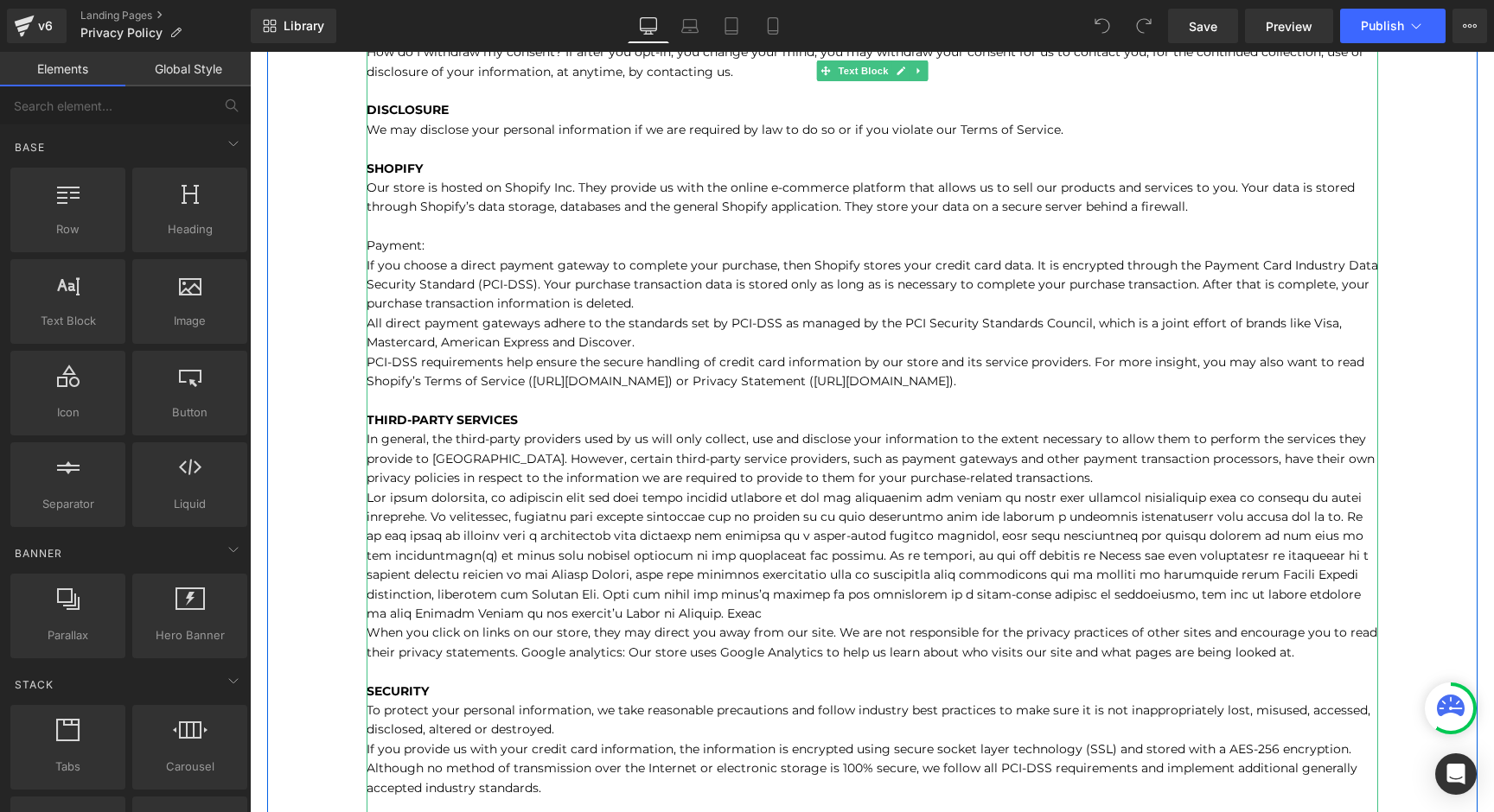
scroll to position [644, 0]
click at [1192, 205] on p "When you purchase something from our store, as part of the buying and selling p…" at bounding box center [872, 543] width 1012 height 1394
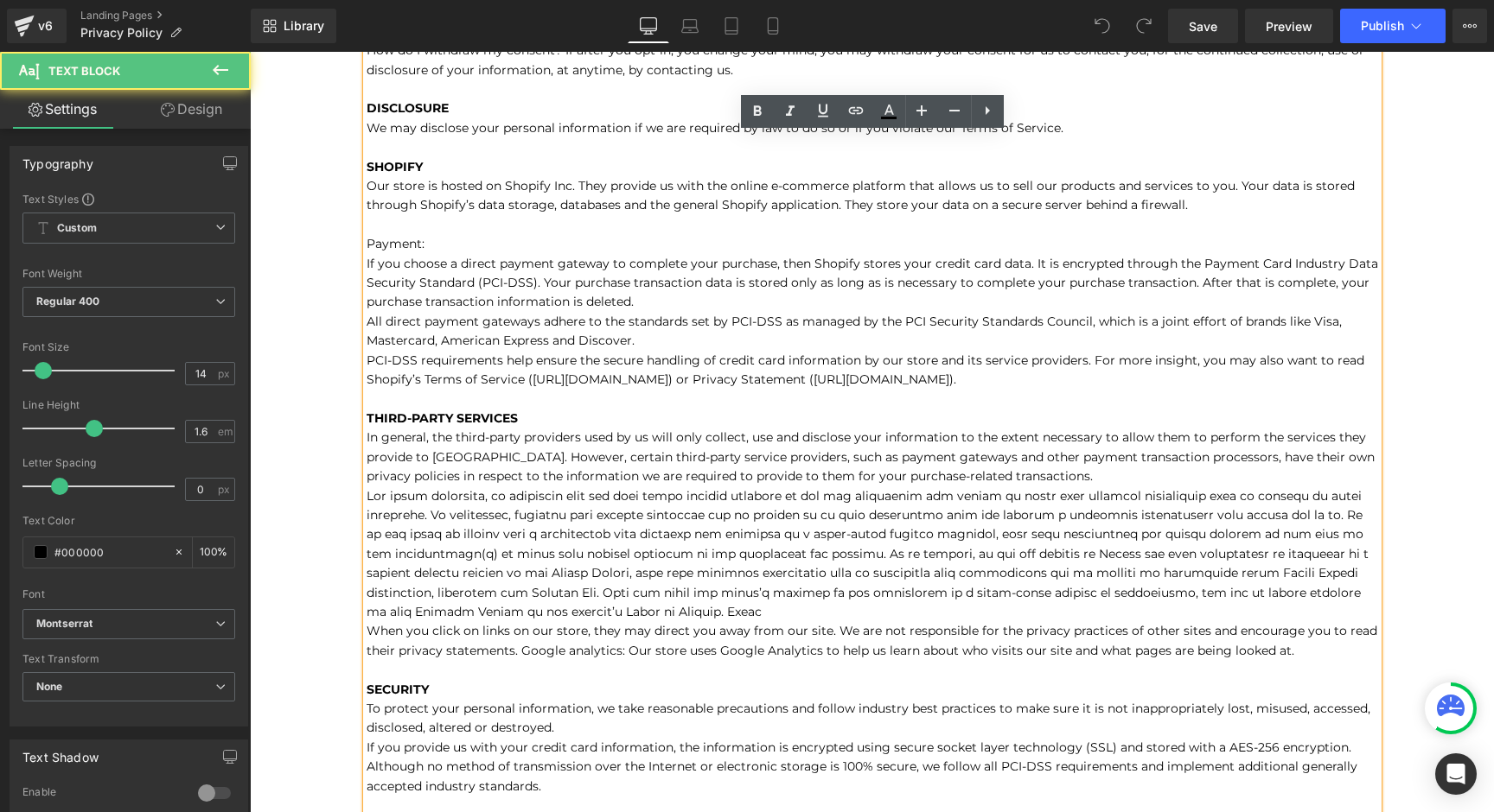
click at [1194, 205] on p "When you purchase something from our store, as part of the buying and selling p…" at bounding box center [872, 543] width 1012 height 1394
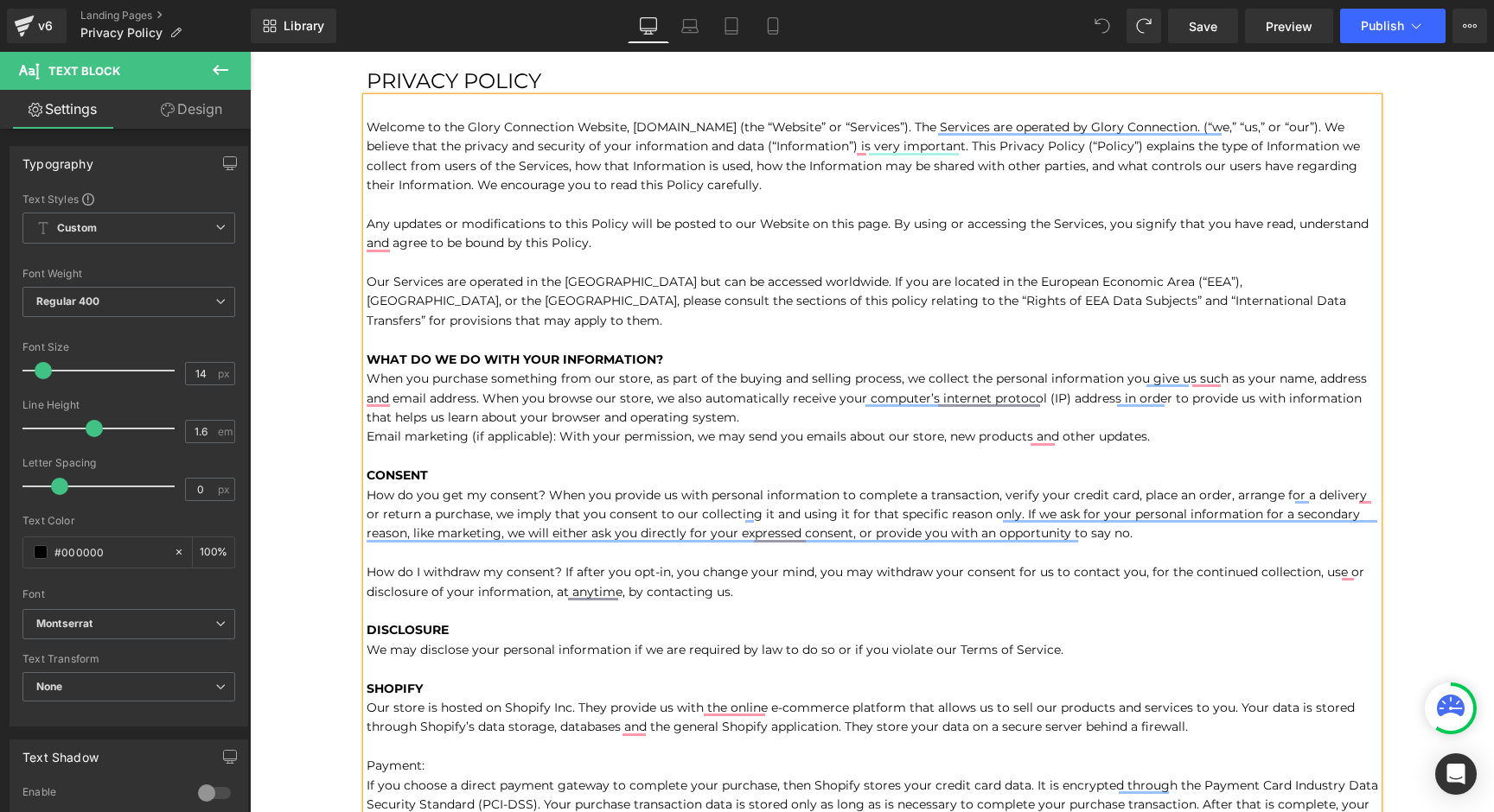
scroll to position [0, 0]
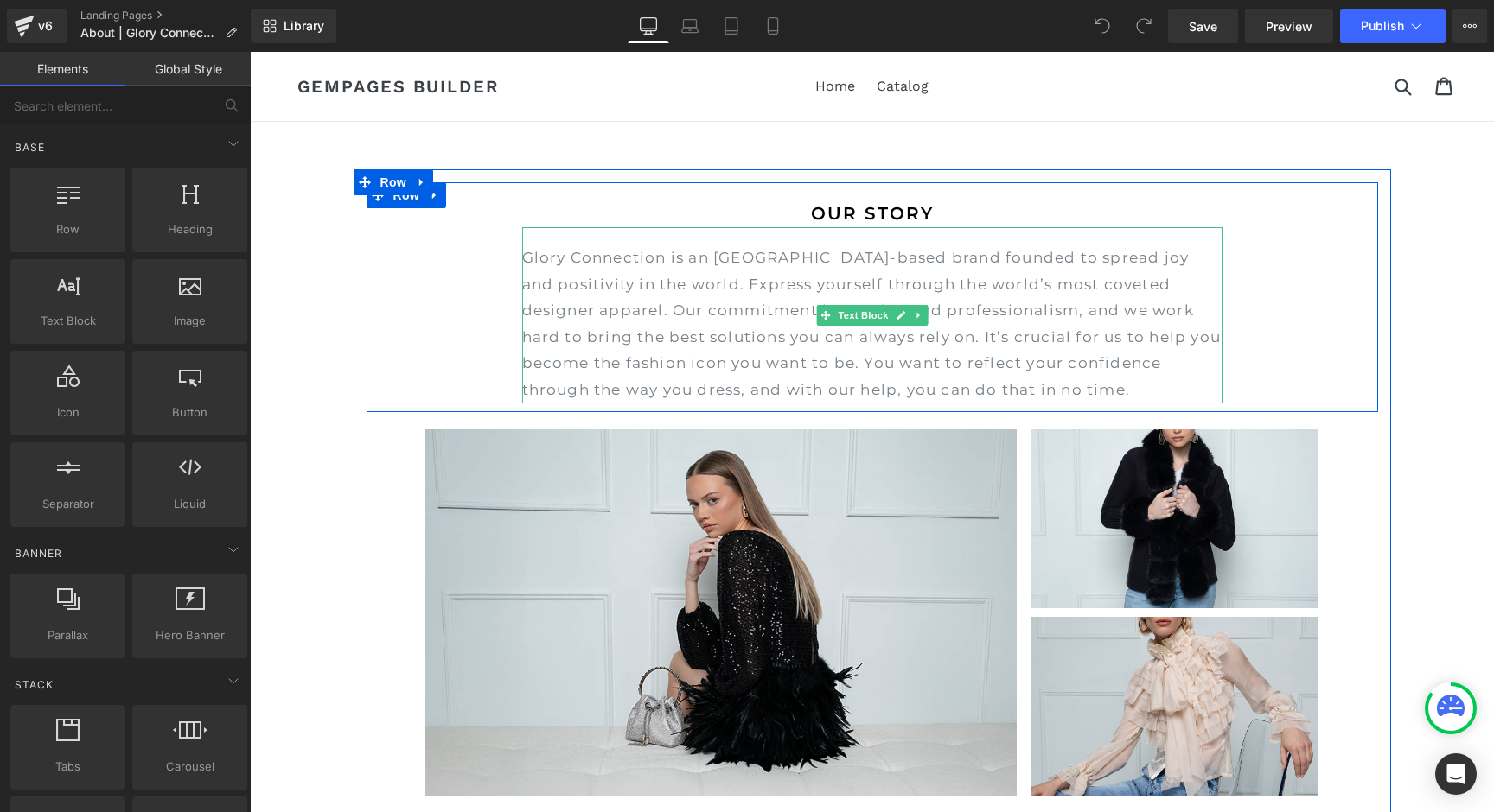
click at [800, 337] on p "Glory Connection is an NYC-based brand founded to spread joy and positivity in …" at bounding box center [872, 324] width 701 height 159
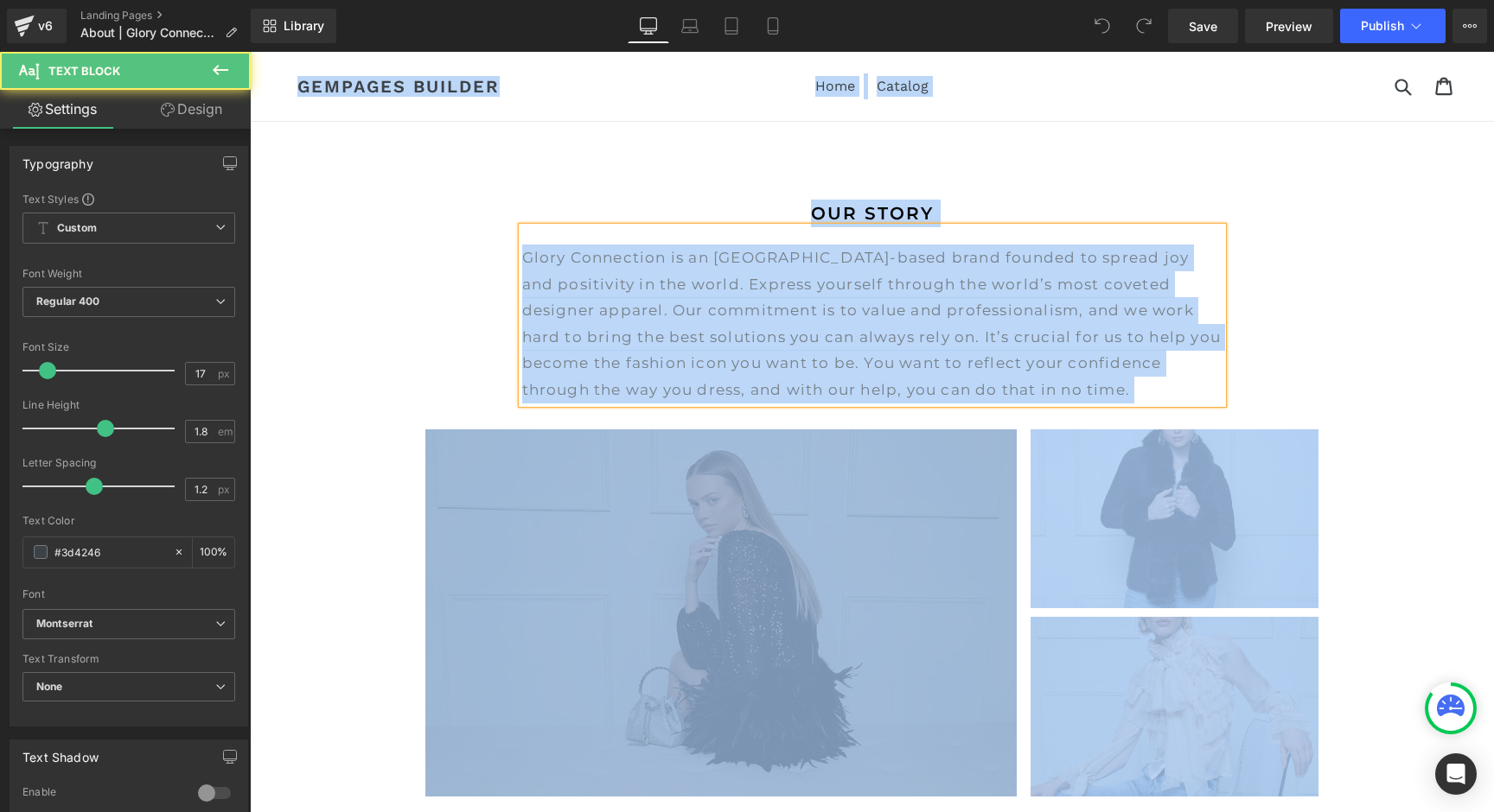
copy body "Skip to content Submit Close search Home Catalog GemPages Builder Home Catalog …"
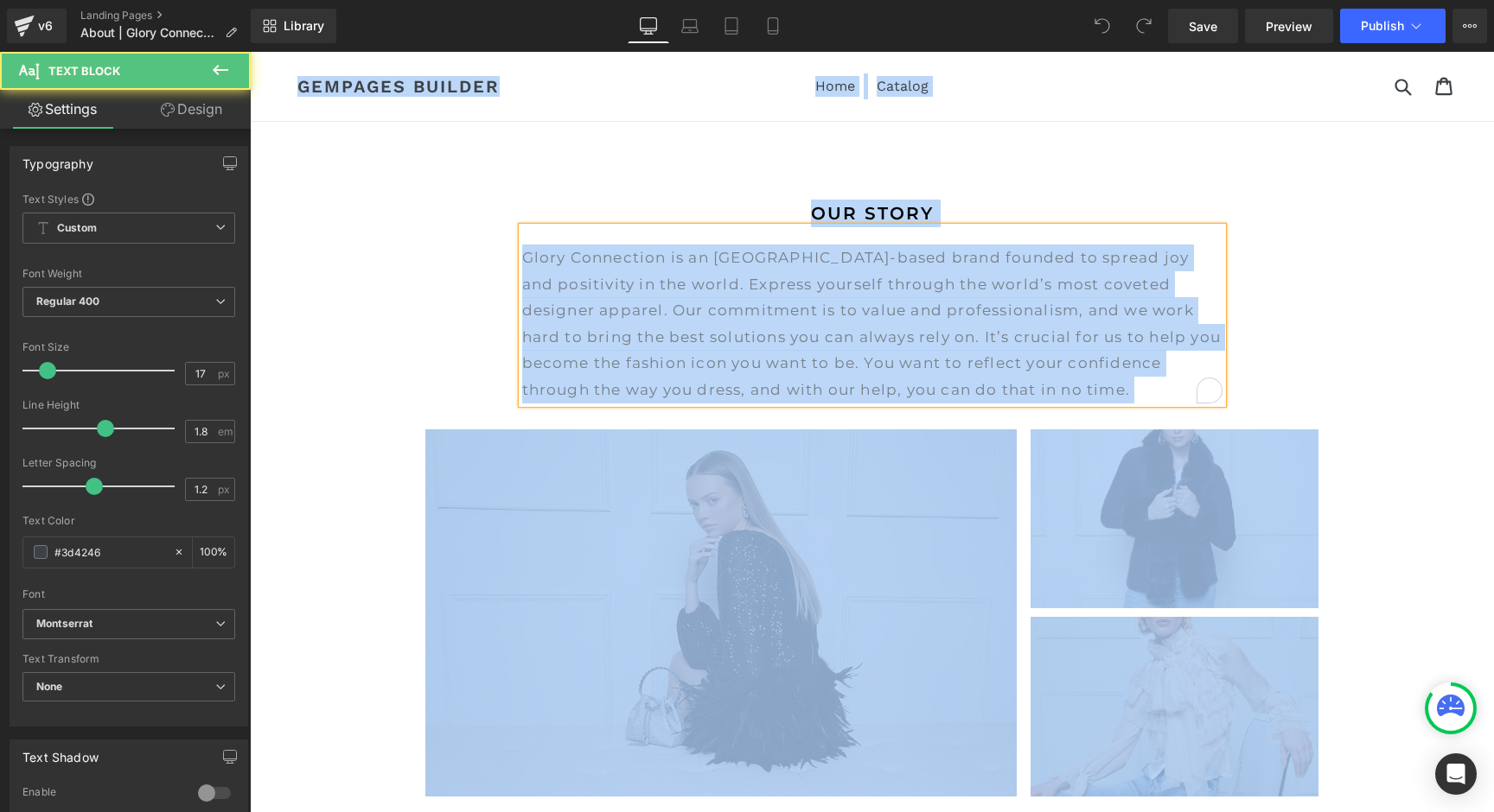
click at [743, 356] on p "Glory Connection is an NYC-based brand founded to spread joy and positivity in …" at bounding box center [872, 324] width 701 height 159
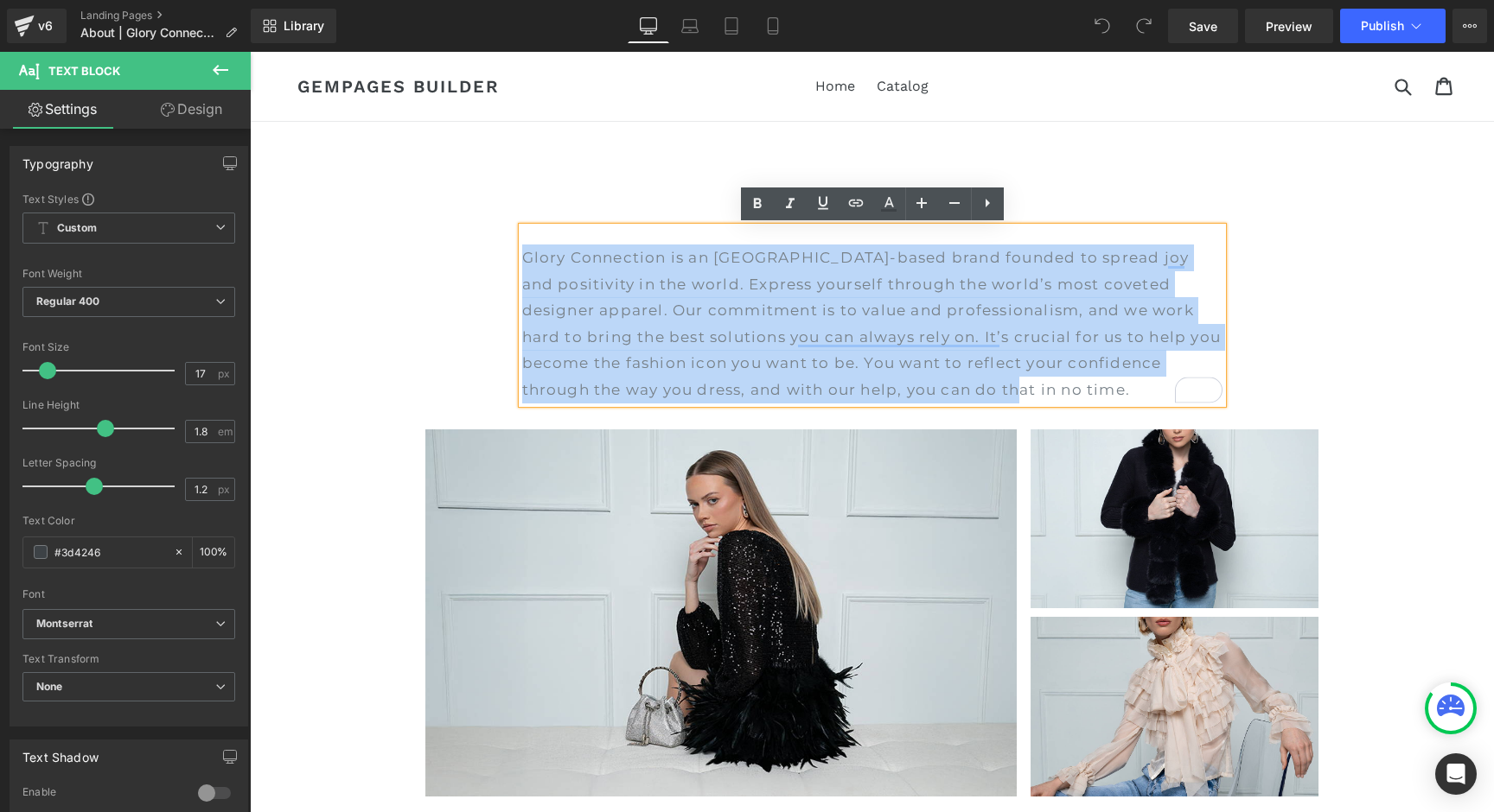
drag, startPoint x: 974, startPoint y: 389, endPoint x: 515, endPoint y: 259, distance: 477.1
click at [515, 259] on div "OUR STORY Heading Glory Connection is an NYC-based brand founded to spread joy …" at bounding box center [872, 301] width 1012 height 204
copy p "Glory Connection is an NYC-based brand founded to spread joy and positivity in …"
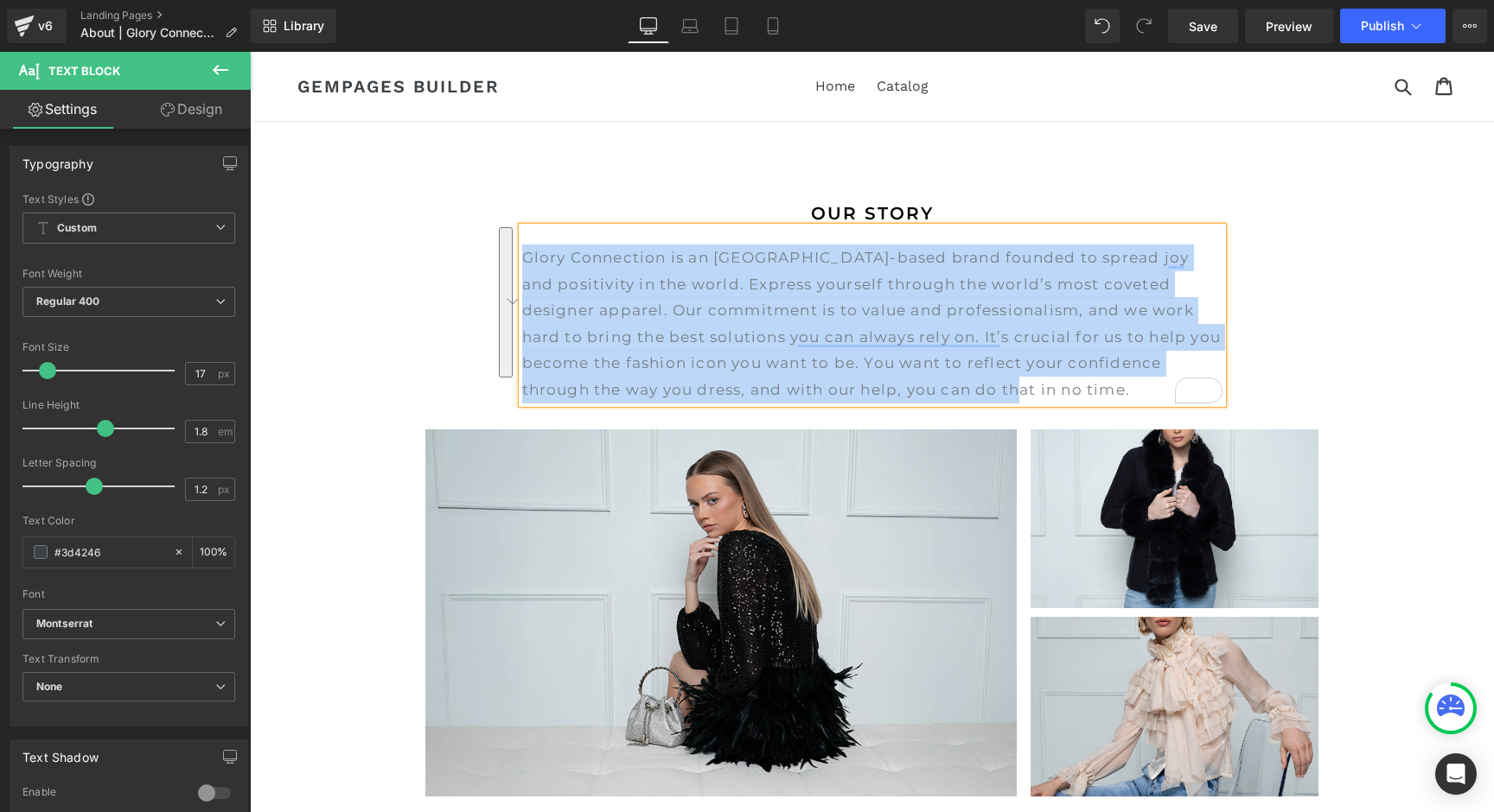
click at [1029, 348] on p "Glory Connection is an NYC-based brand founded to spread joy and positivity in …" at bounding box center [872, 324] width 701 height 159
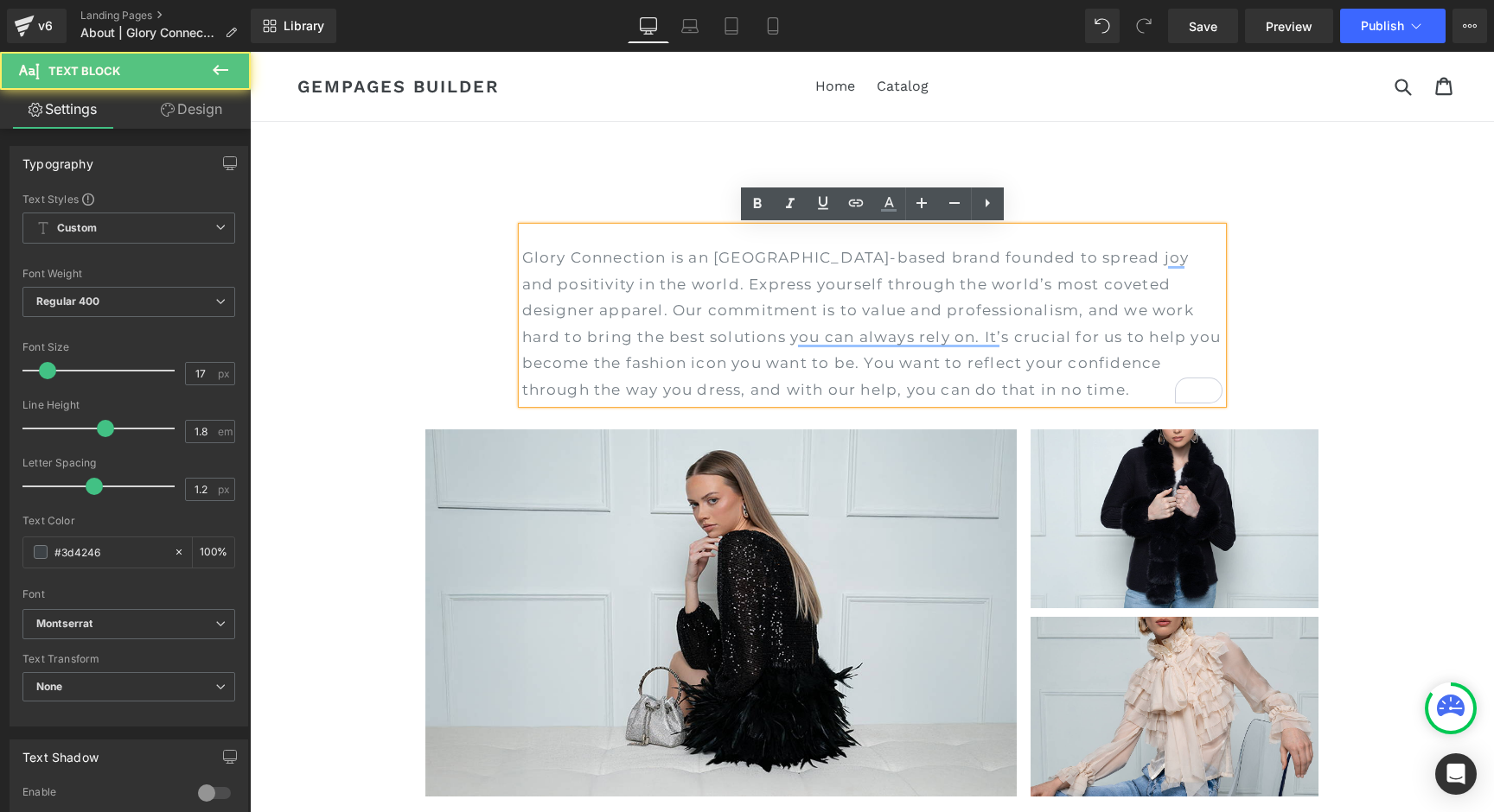
click at [1017, 387] on p "Glory Connection is an NYC-based brand founded to spread joy and positivity in …" at bounding box center [872, 324] width 701 height 159
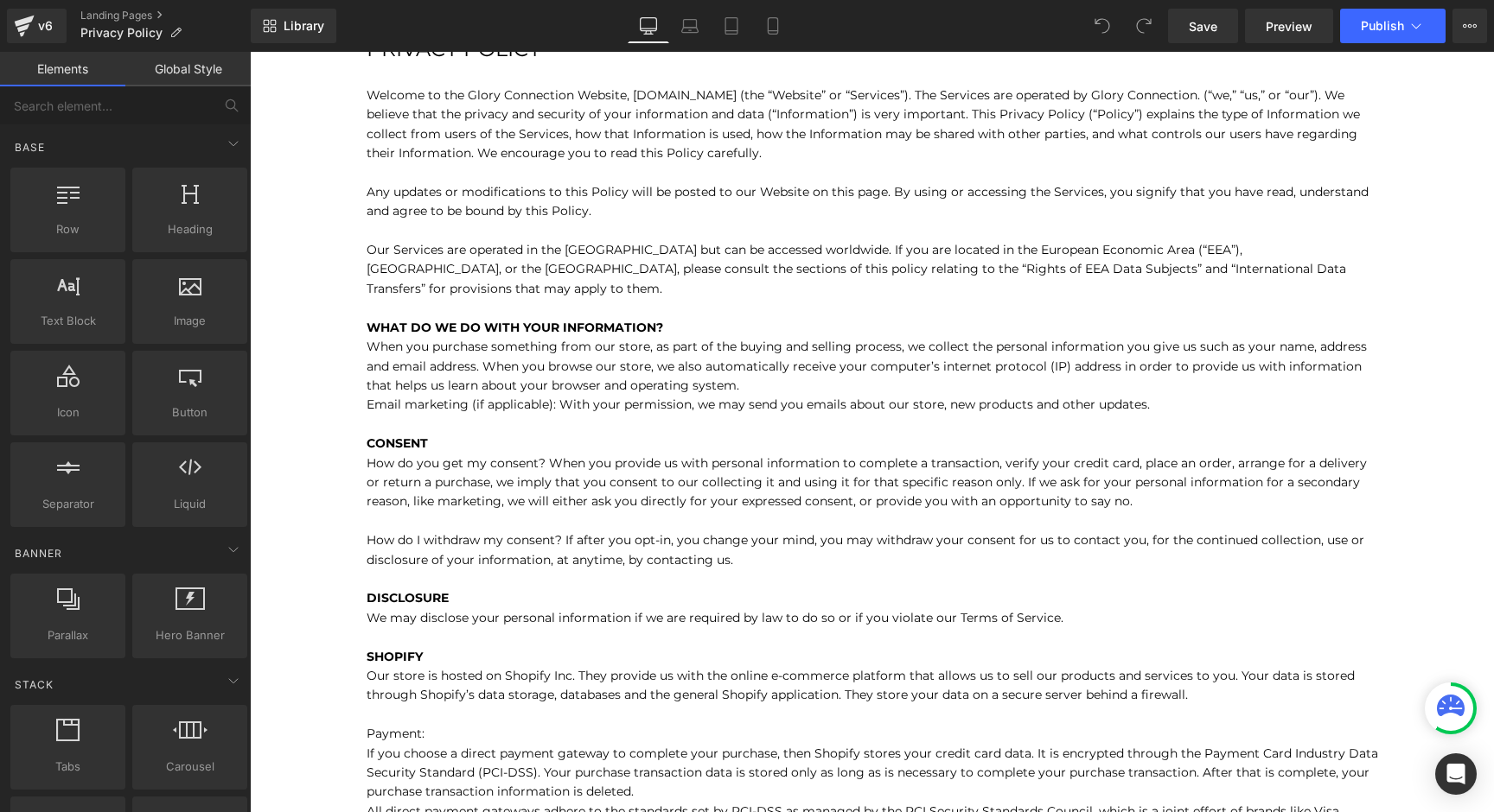
scroll to position [161, 0]
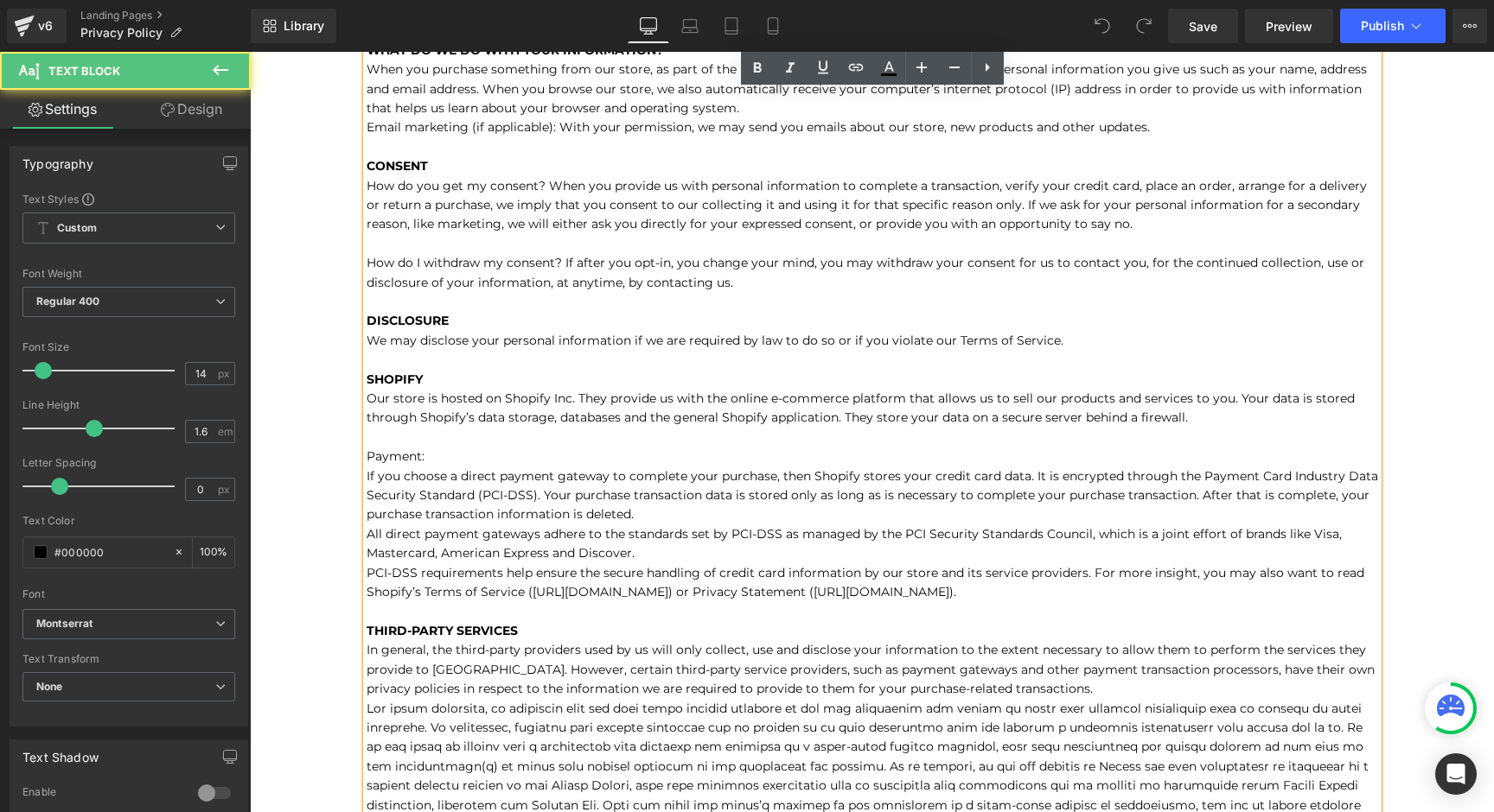
scroll to position [447, 0]
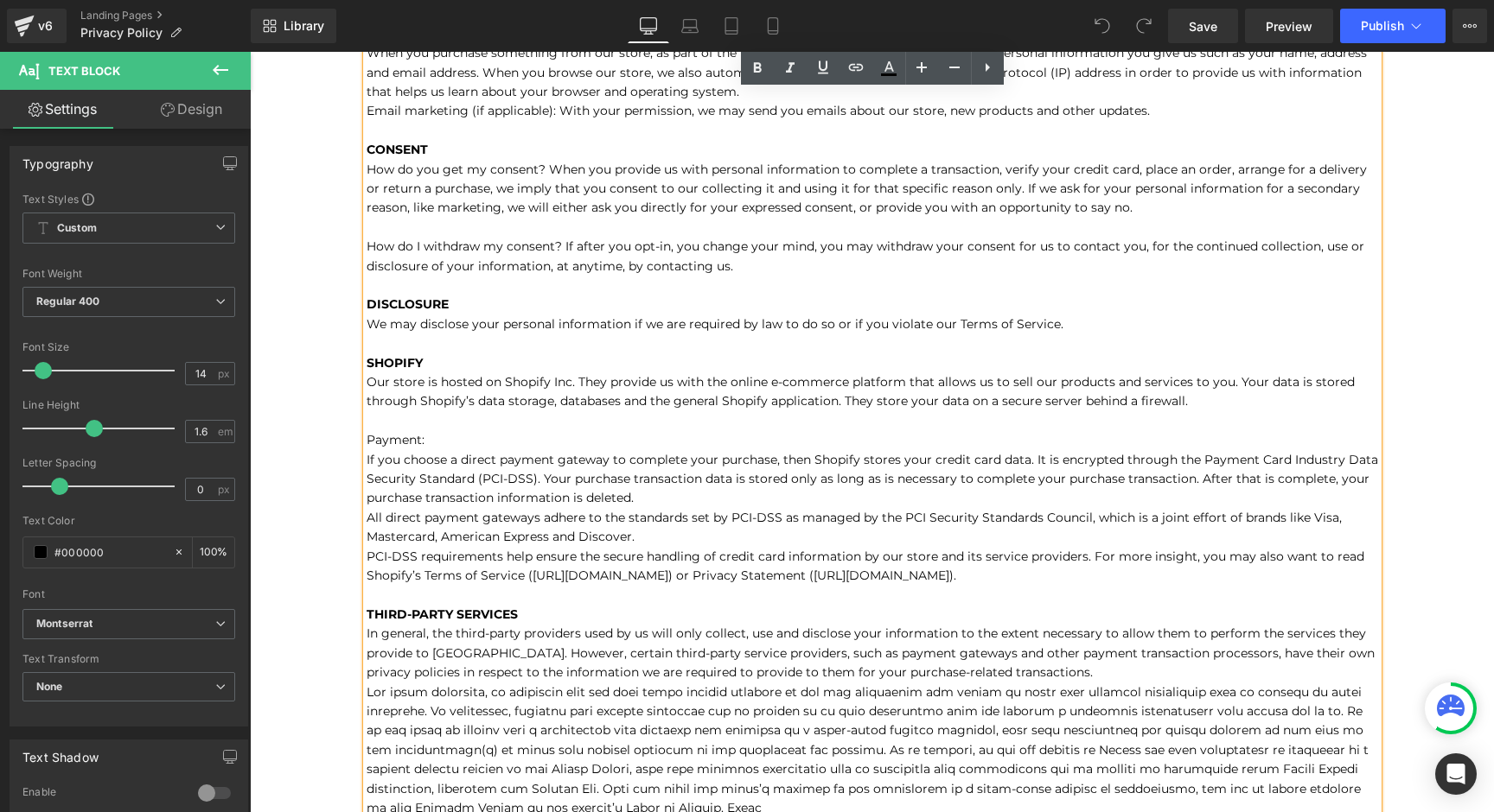
click at [1216, 397] on p "When you purchase something from our store, as part of the buying and selling p…" at bounding box center [872, 740] width 1012 height 1394
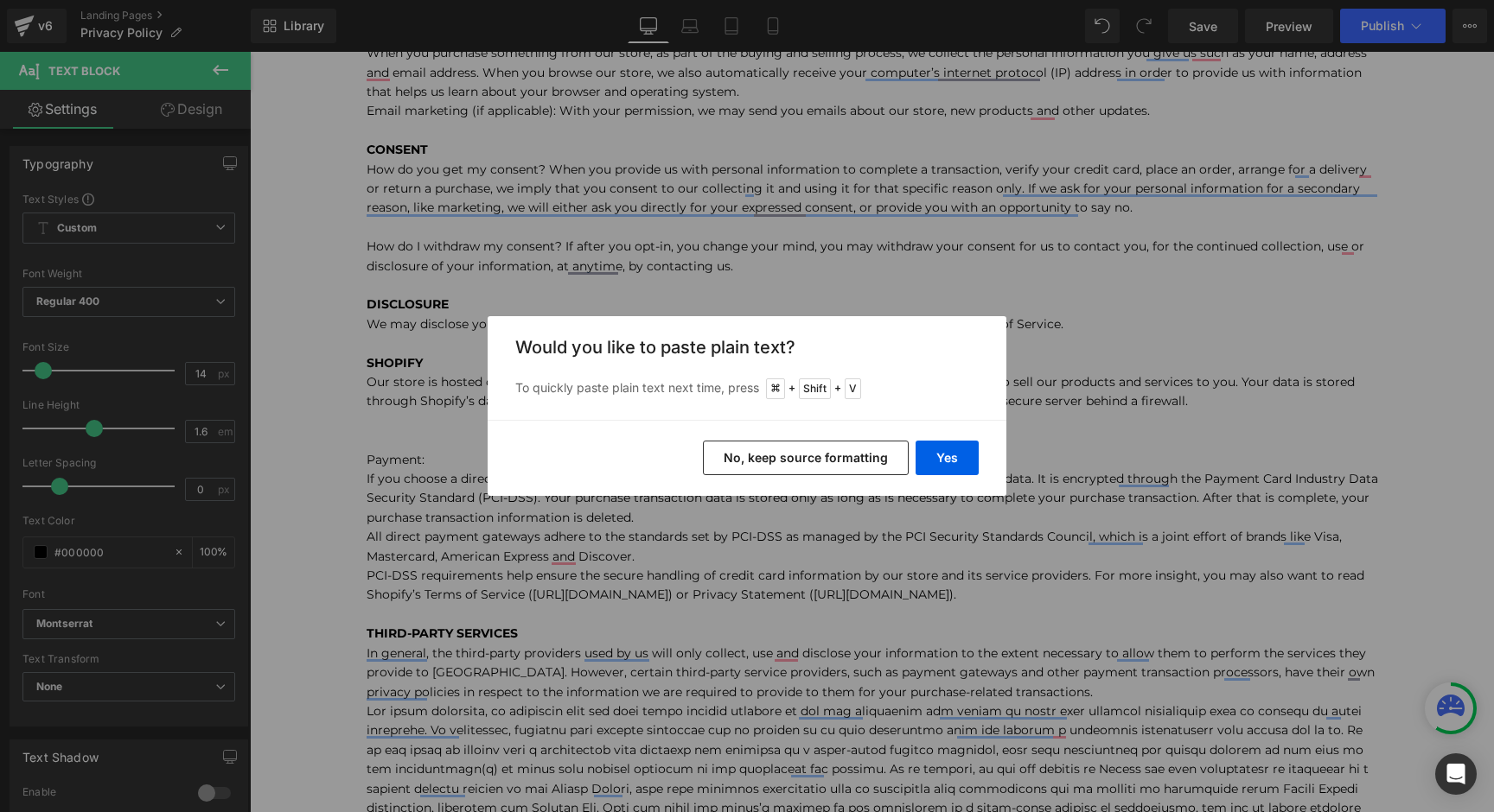
click at [858, 456] on button "No, keep source formatting" at bounding box center [805, 458] width 206 height 34
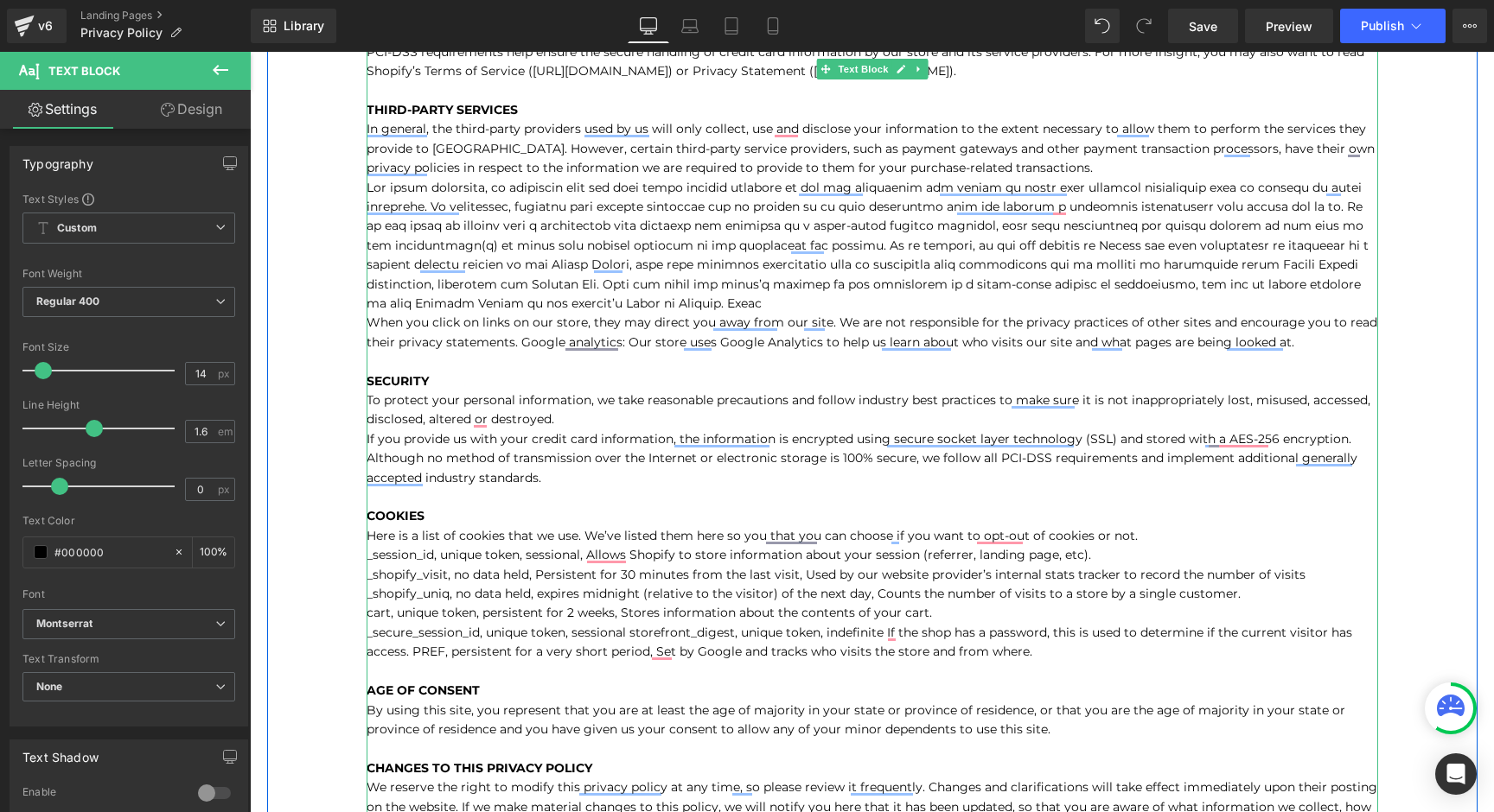
scroll to position [1052, 0]
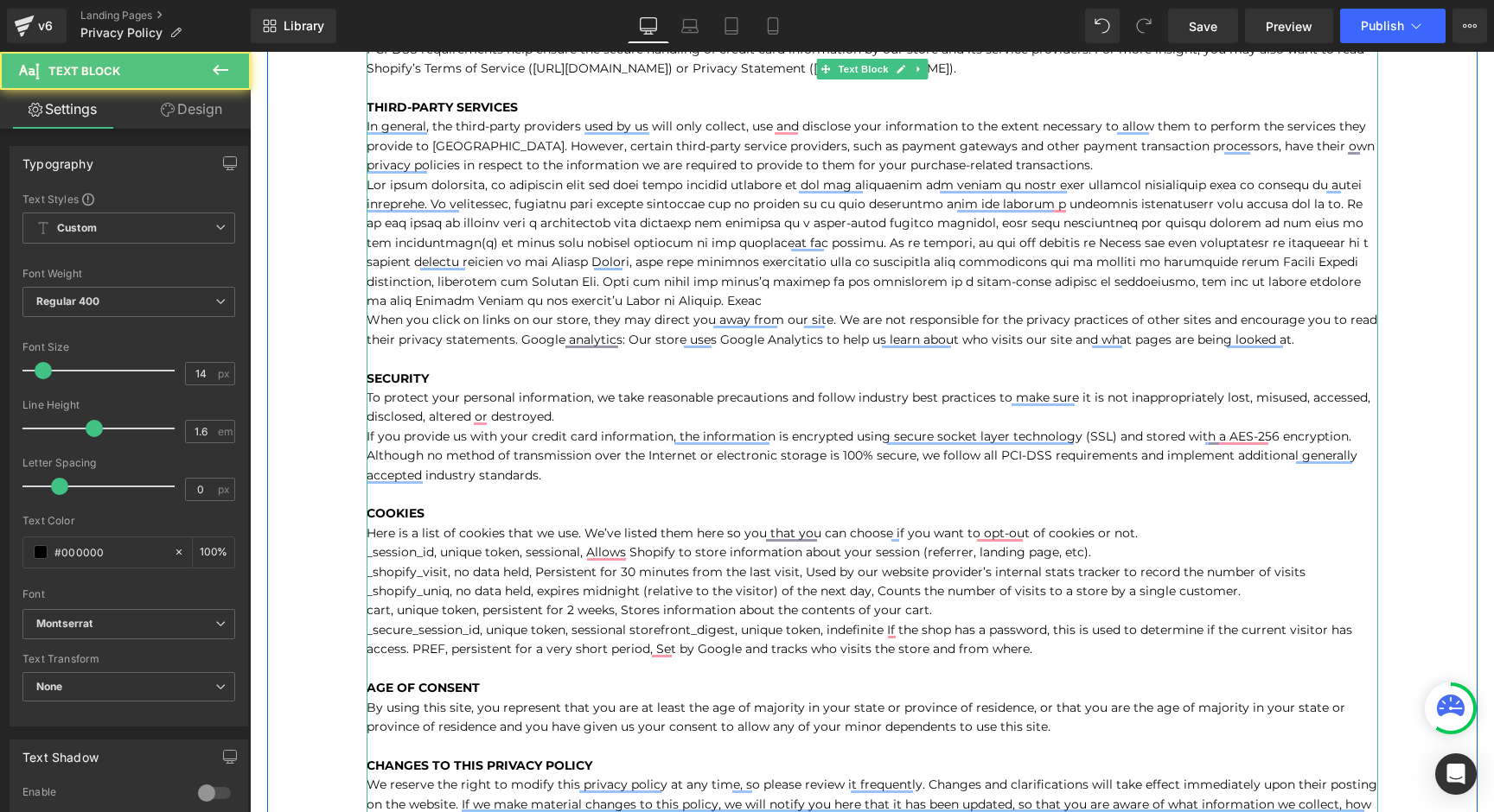
click at [1036, 647] on p "Payment: If you choose a direct payment gateway to complete your purchase, then…" at bounding box center [872, 417] width 1012 height 1027
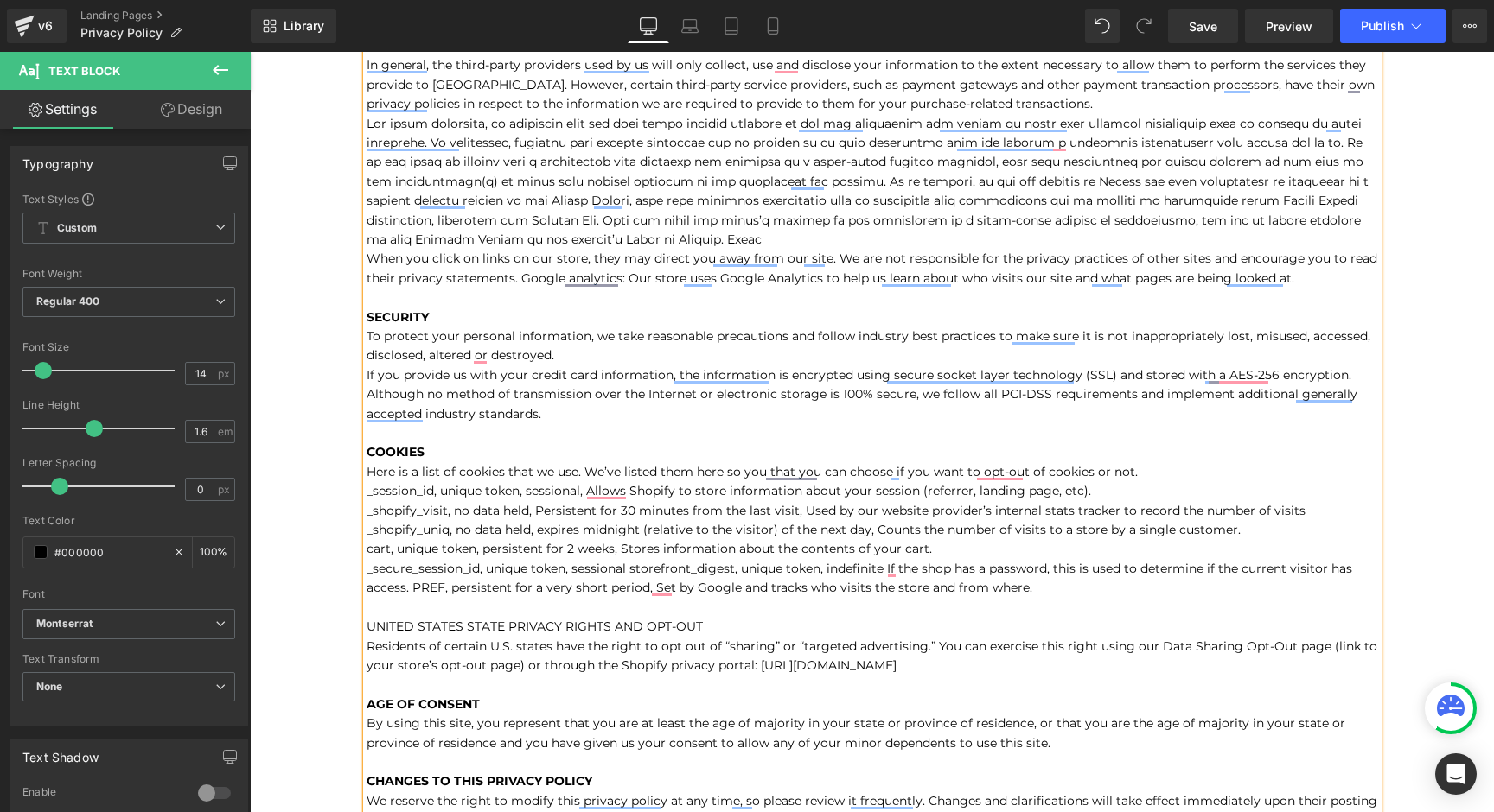
scroll to position [1120, 0]
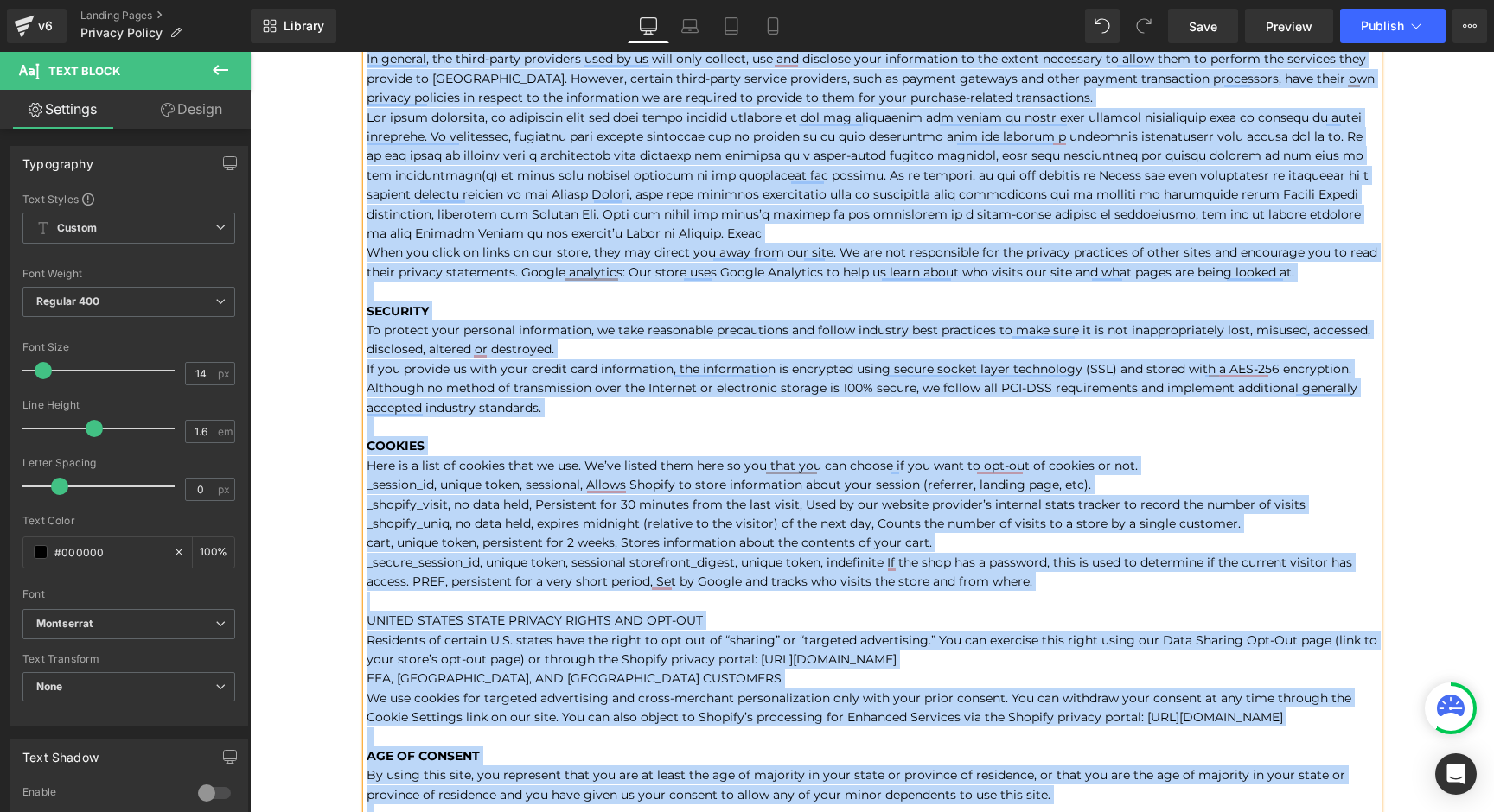
click at [947, 552] on p "Payment: If you choose a direct payment gateway to complete your purchase, then…" at bounding box center [872, 214] width 1012 height 756
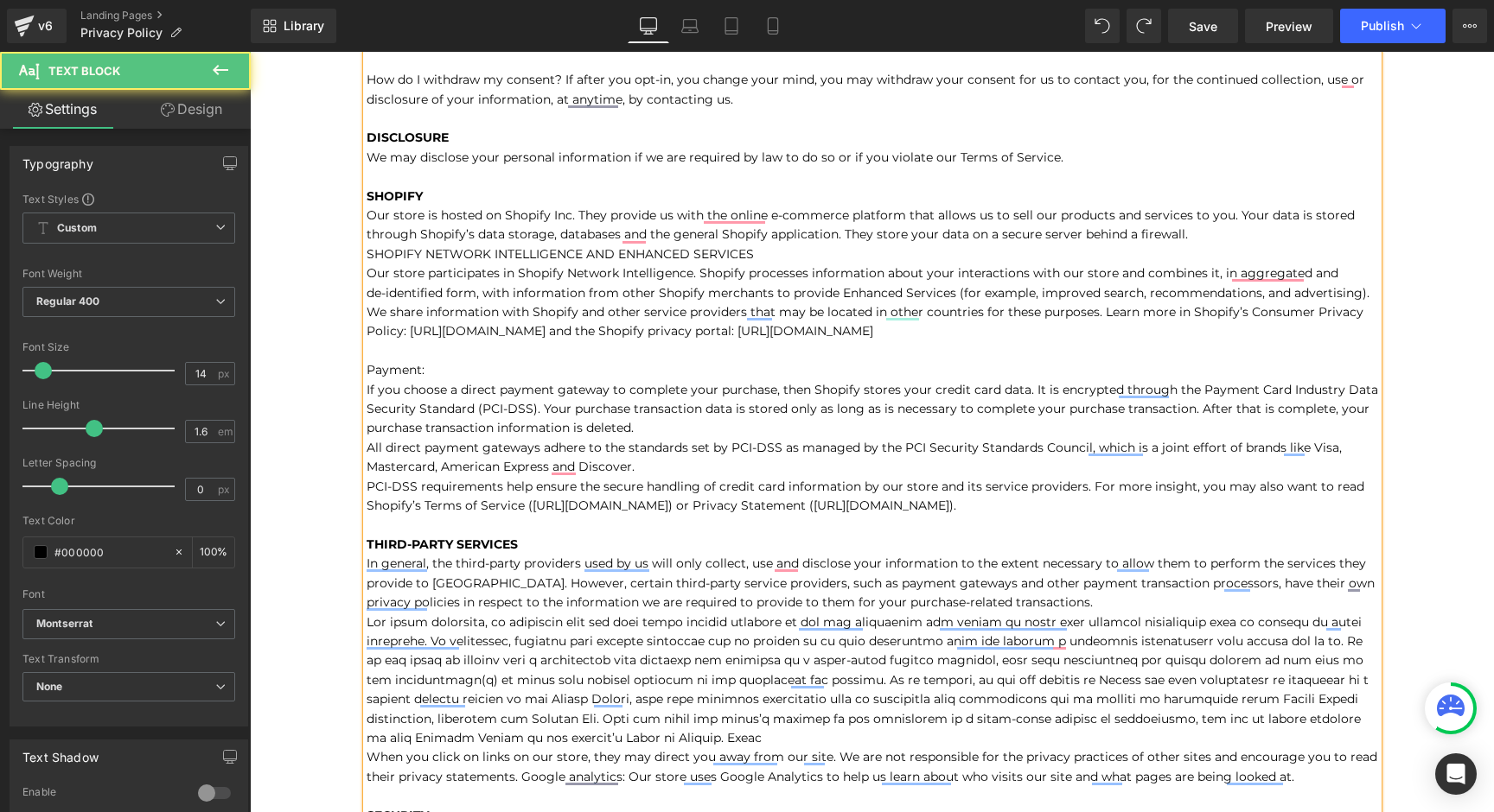
scroll to position [0, 0]
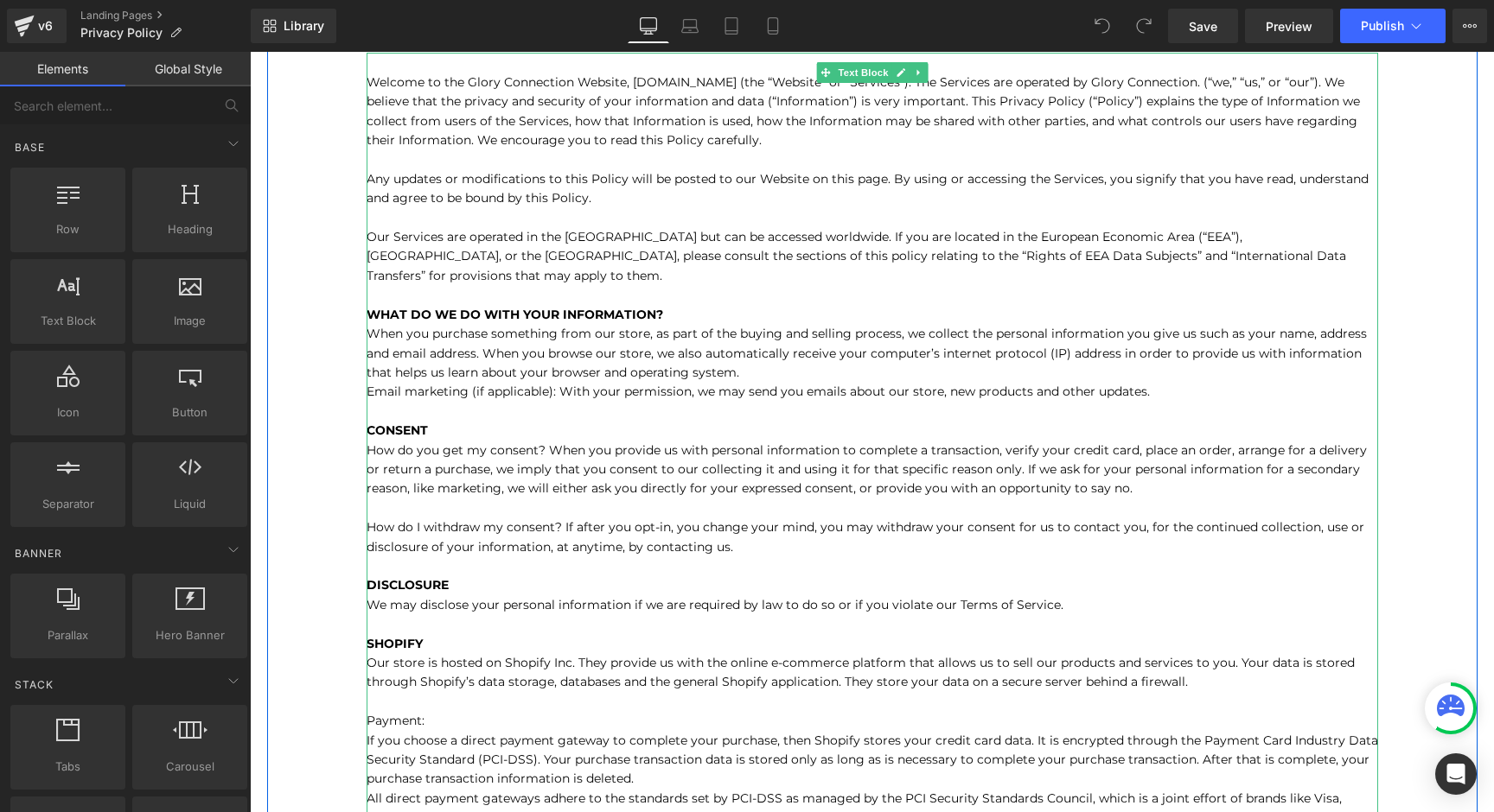
scroll to position [171, 0]
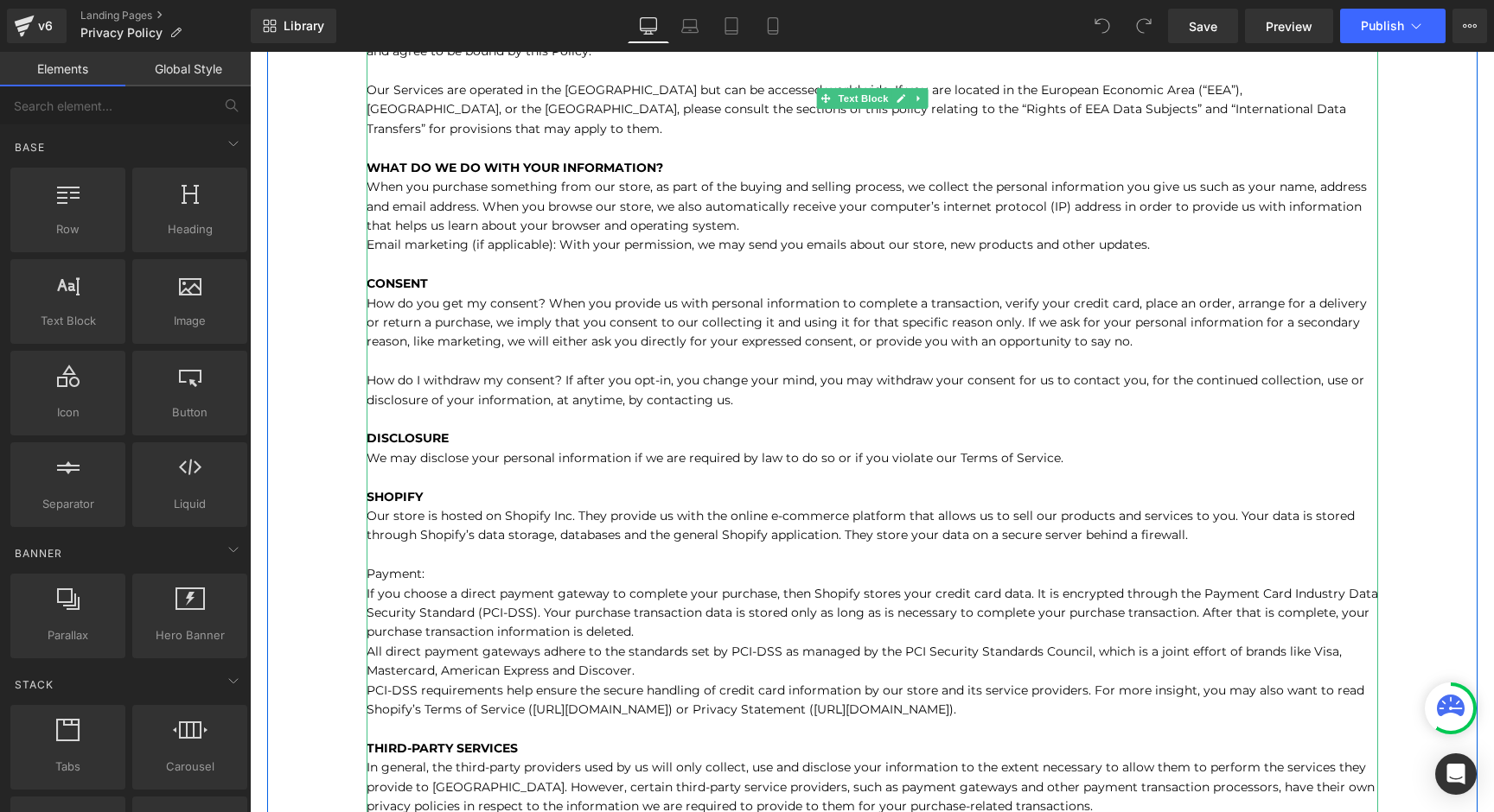
scroll to position [419, 0]
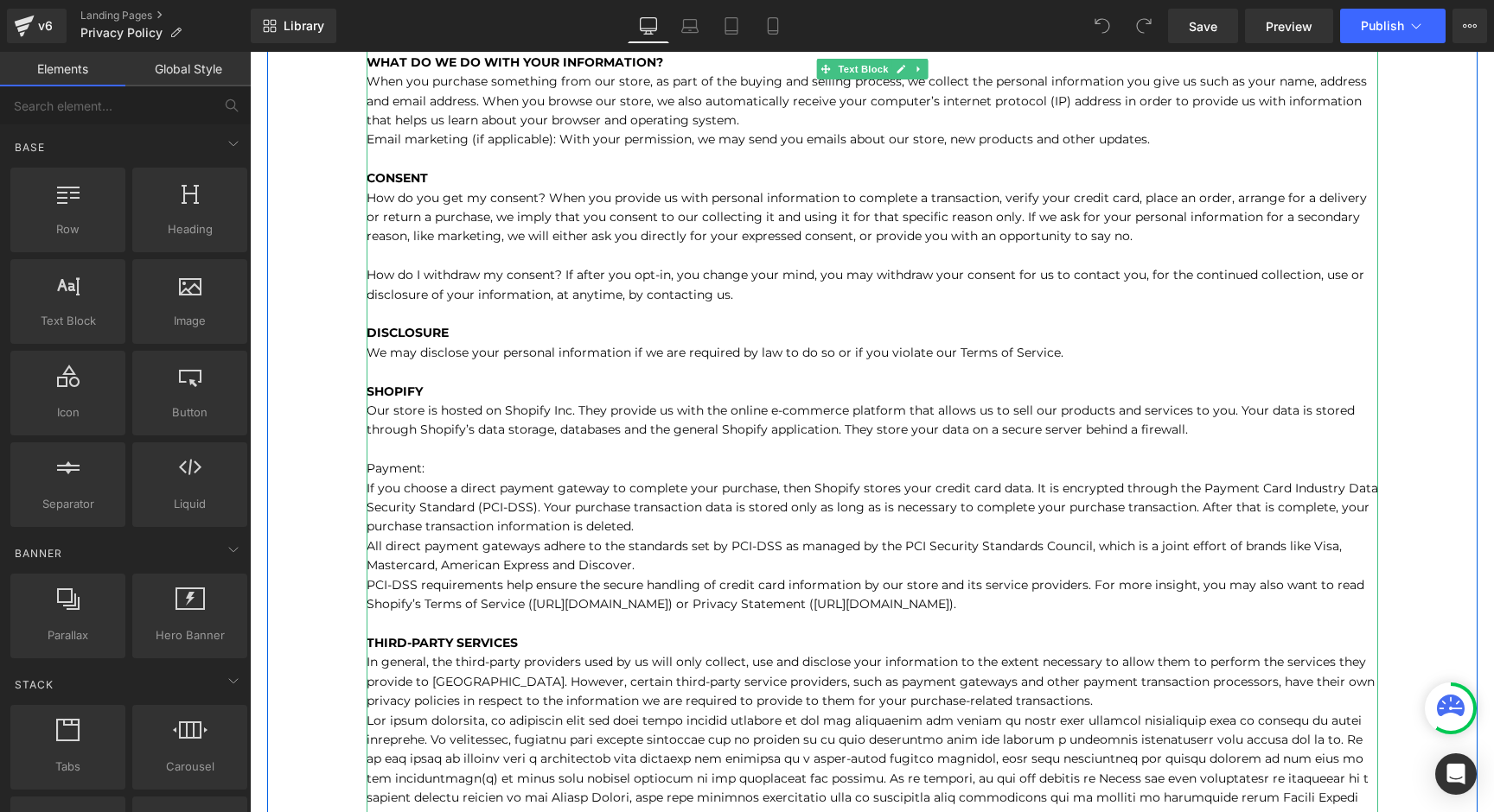
click at [1175, 430] on p "When you purchase something from our store, as part of the buying and selling p…" at bounding box center [872, 768] width 1012 height 1394
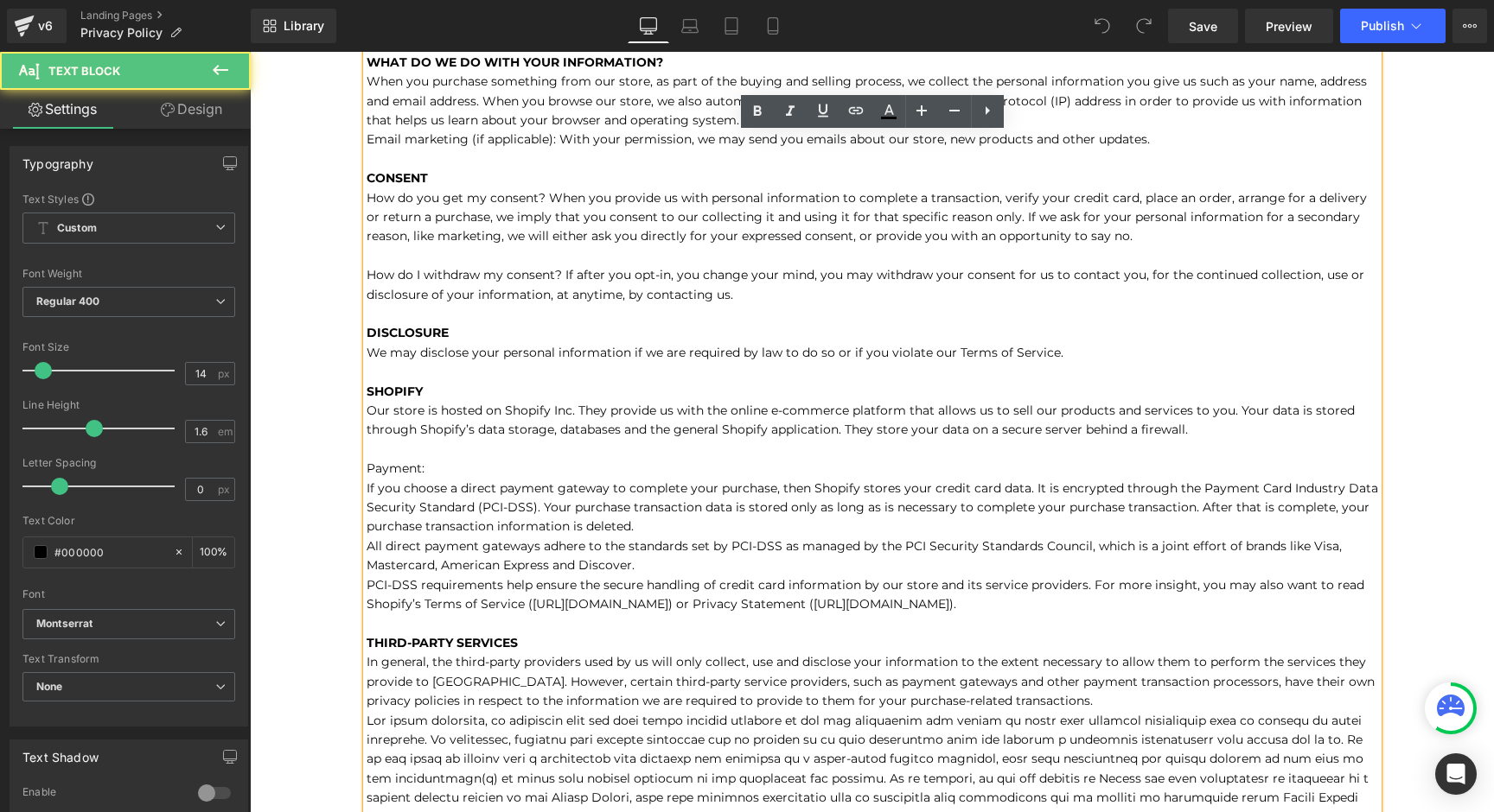
click at [1206, 430] on p "When you purchase something from our store, as part of the buying and selling p…" at bounding box center [872, 768] width 1012 height 1394
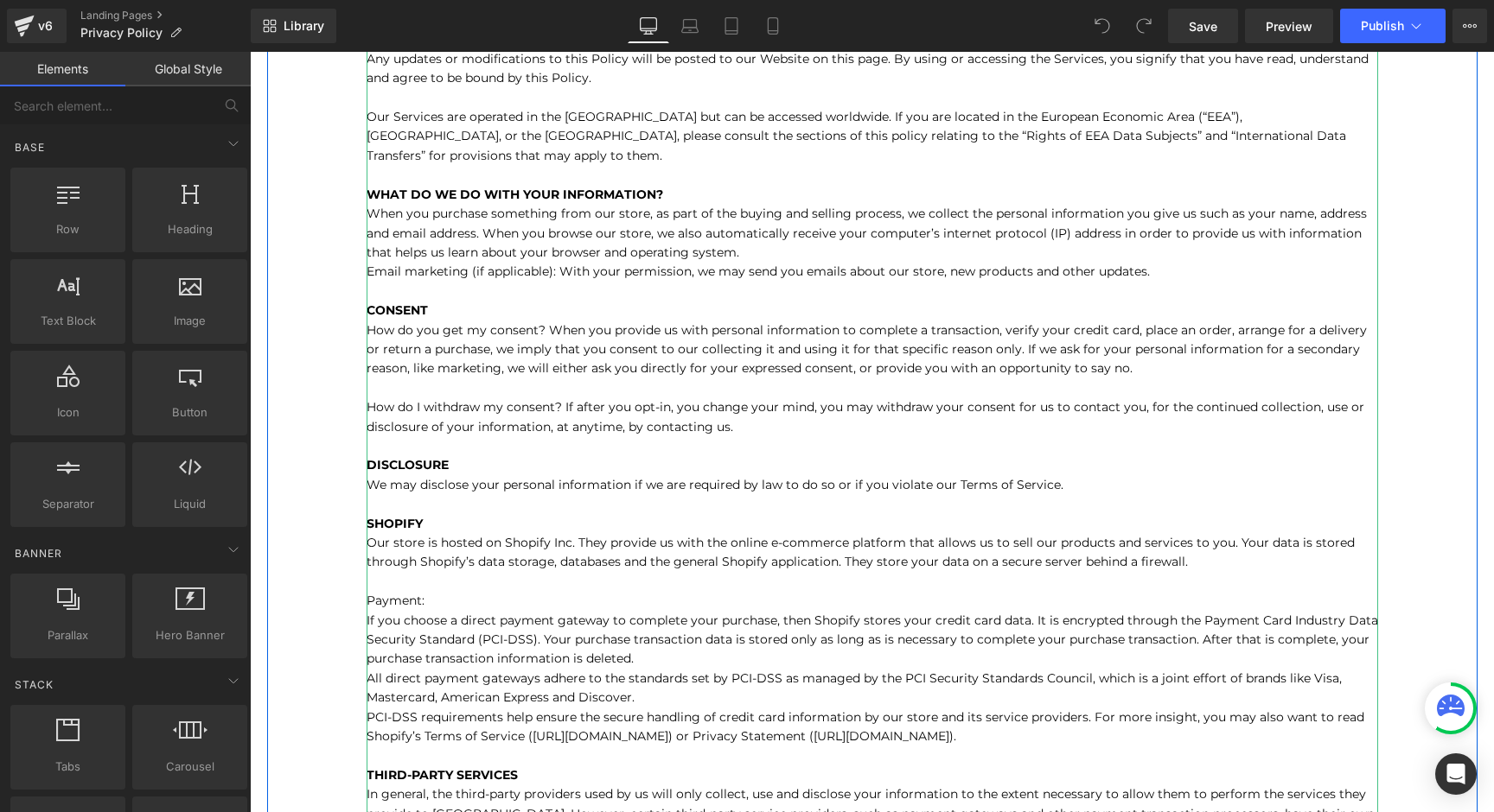
scroll to position [294, 0]
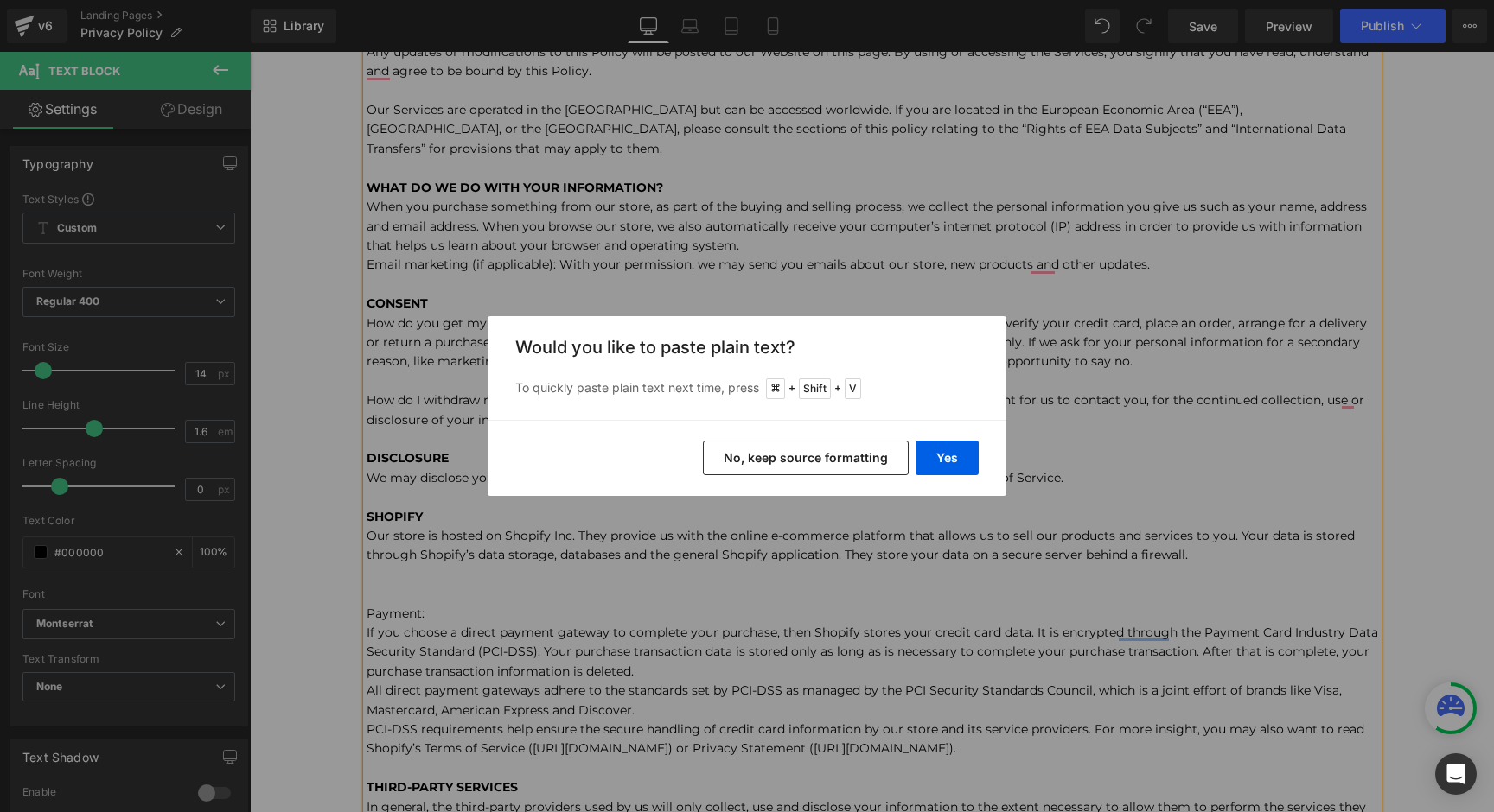
click at [818, 465] on button "No, keep source formatting" at bounding box center [805, 458] width 206 height 34
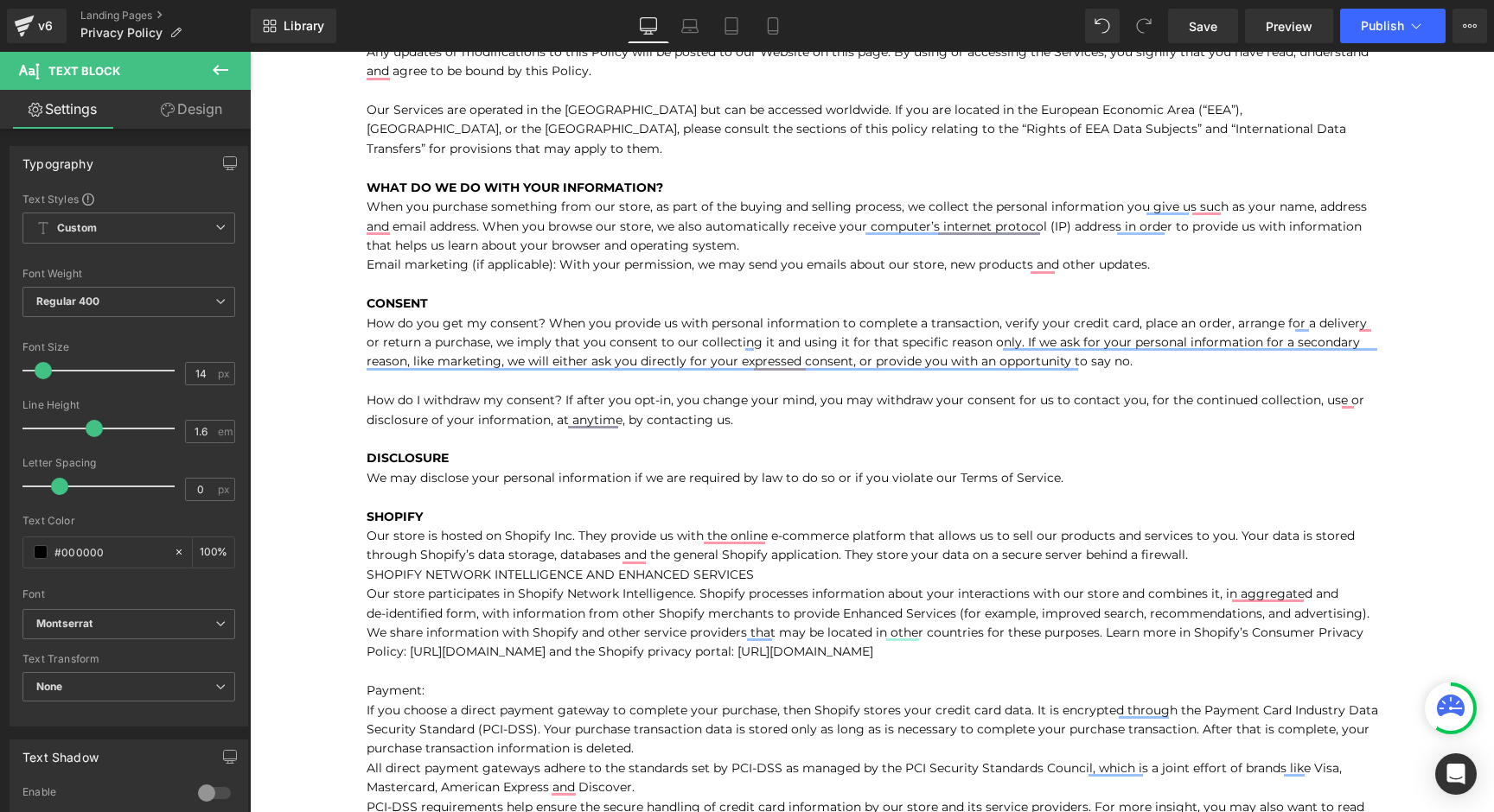
click at [951, 3] on div "Library Desktop Desktop Laptop Tablet Mobile Save Preview Publish Scheduled Vie…" at bounding box center [872, 25] width 1243 height 52
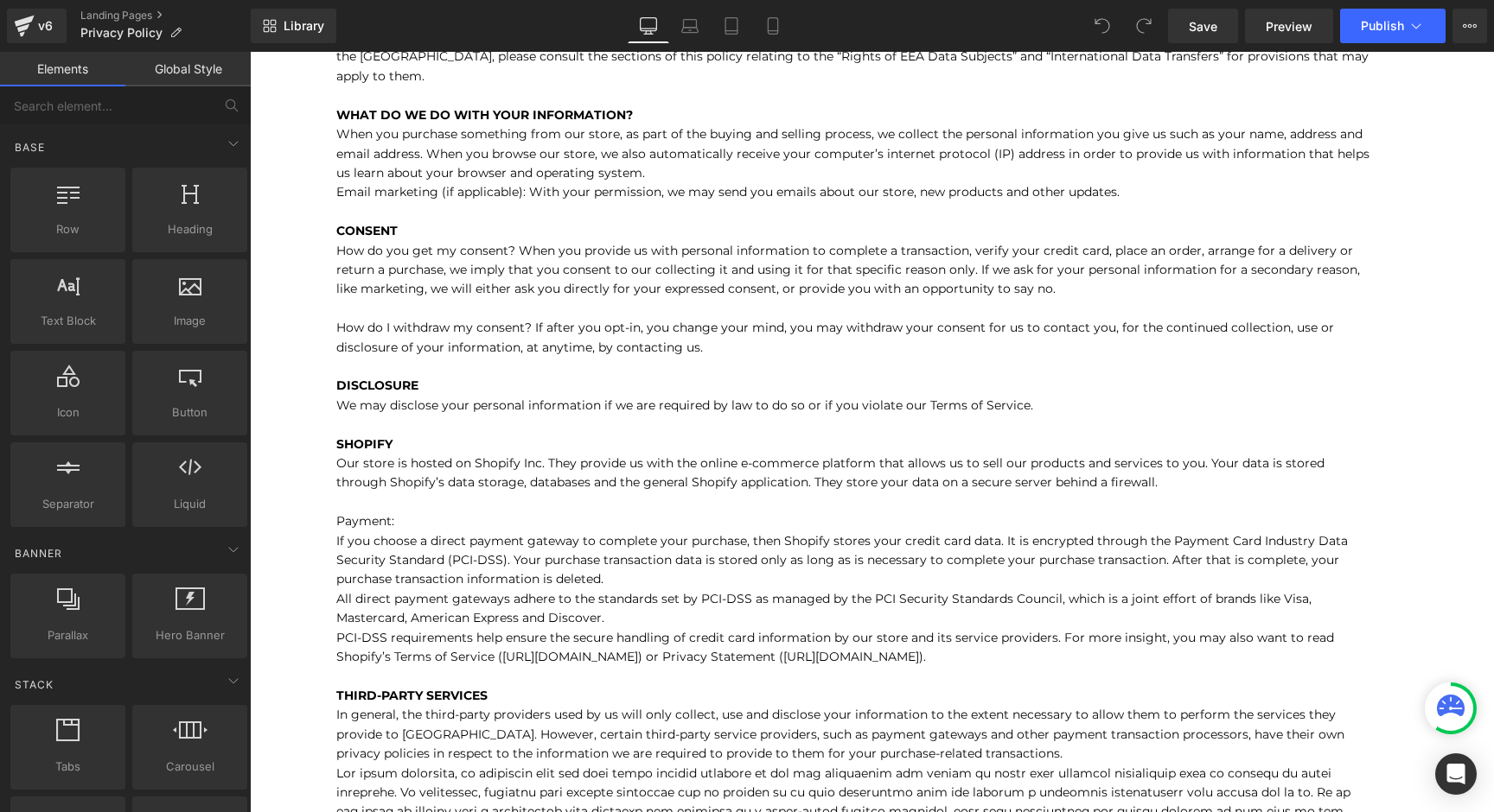
scroll to position [376, 0]
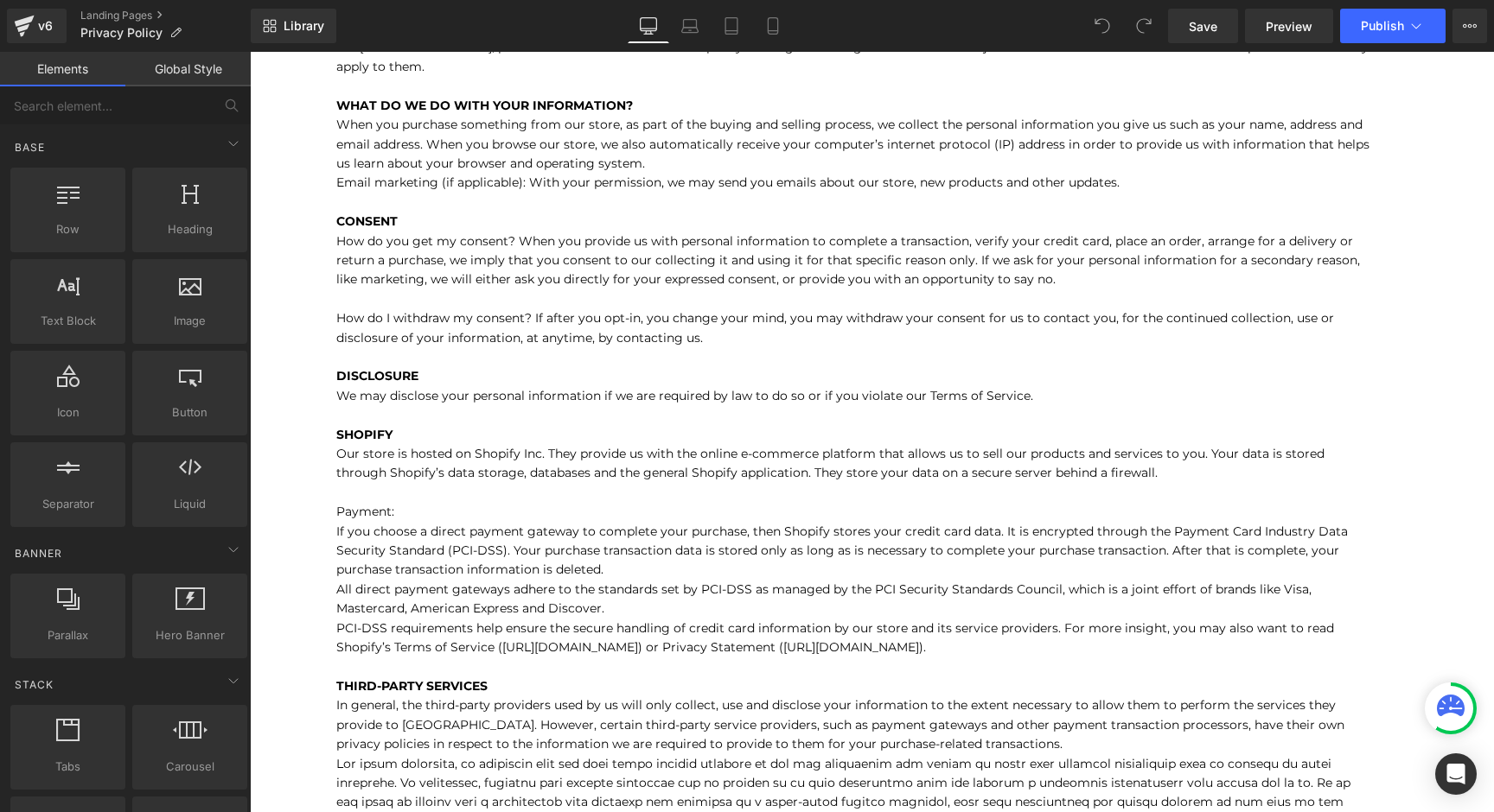
click at [1093, 449] on p "When you purchase something from our store, as part of the buying and selling p…" at bounding box center [855, 812] width 1037 height 1394
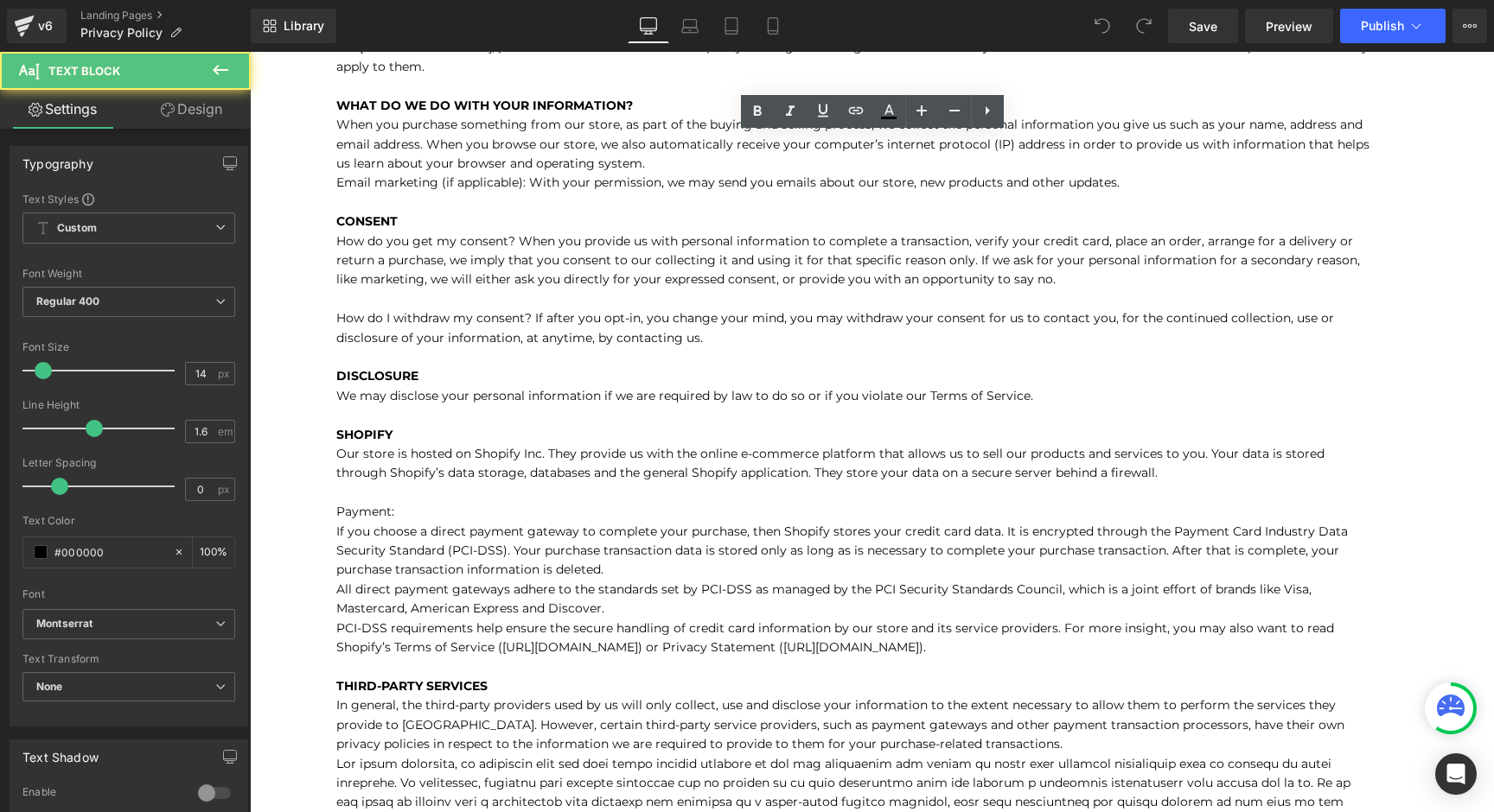
click at [1210, 476] on p "When you purchase something from our store, as part of the buying and selling p…" at bounding box center [855, 812] width 1037 height 1394
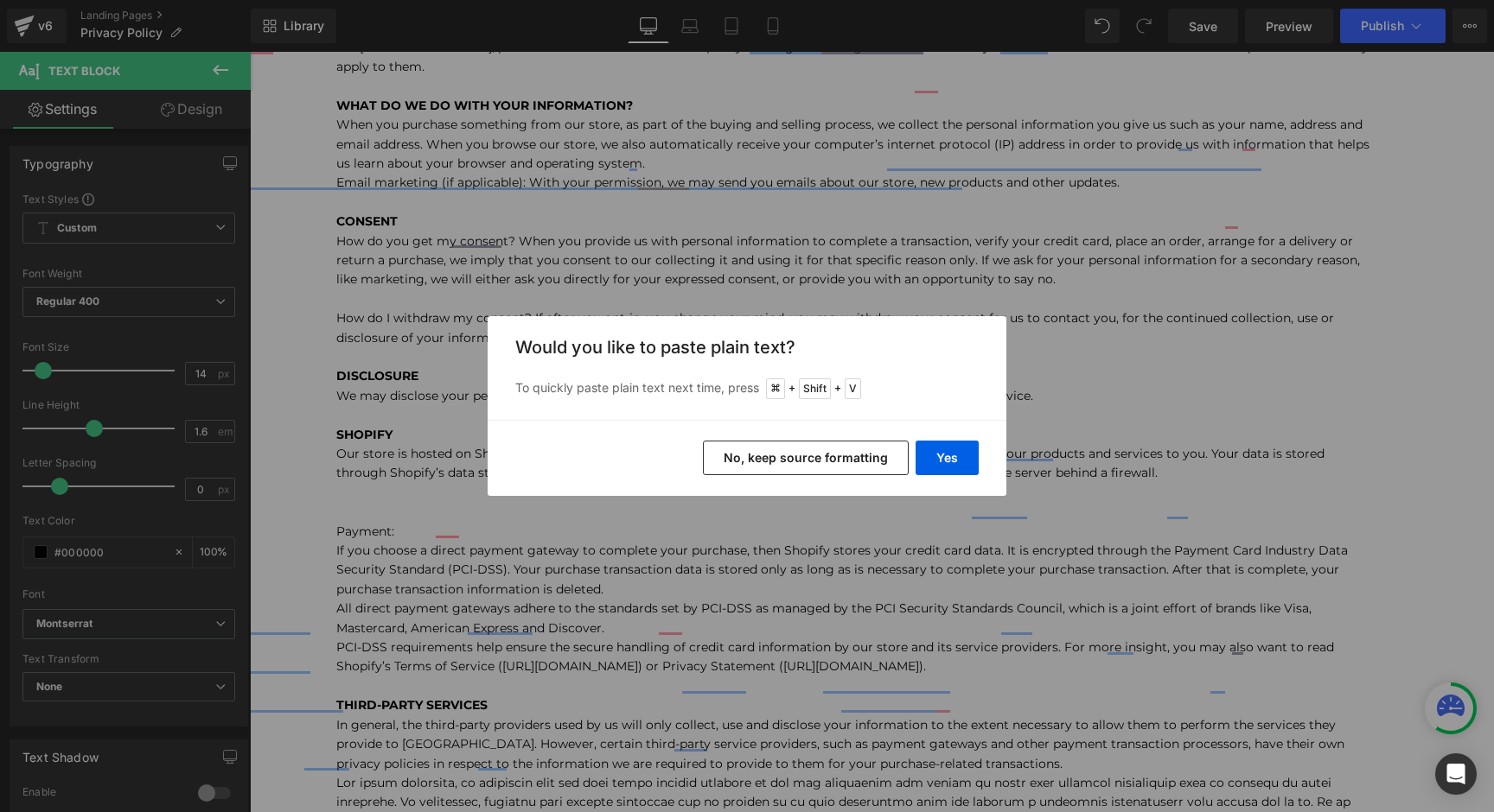
click at [827, 455] on button "No, keep source formatting" at bounding box center [805, 458] width 206 height 34
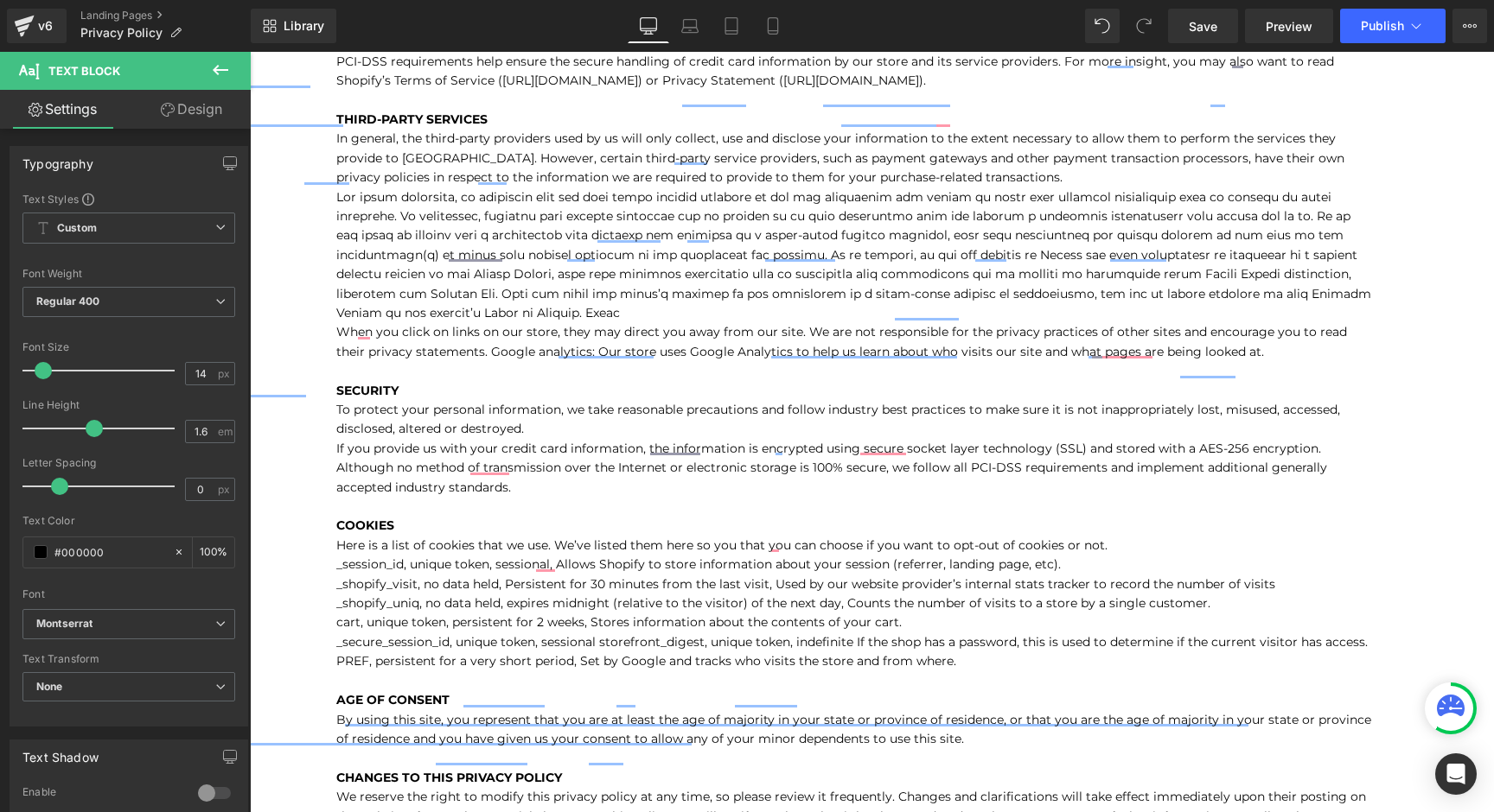
scroll to position [1063, 0]
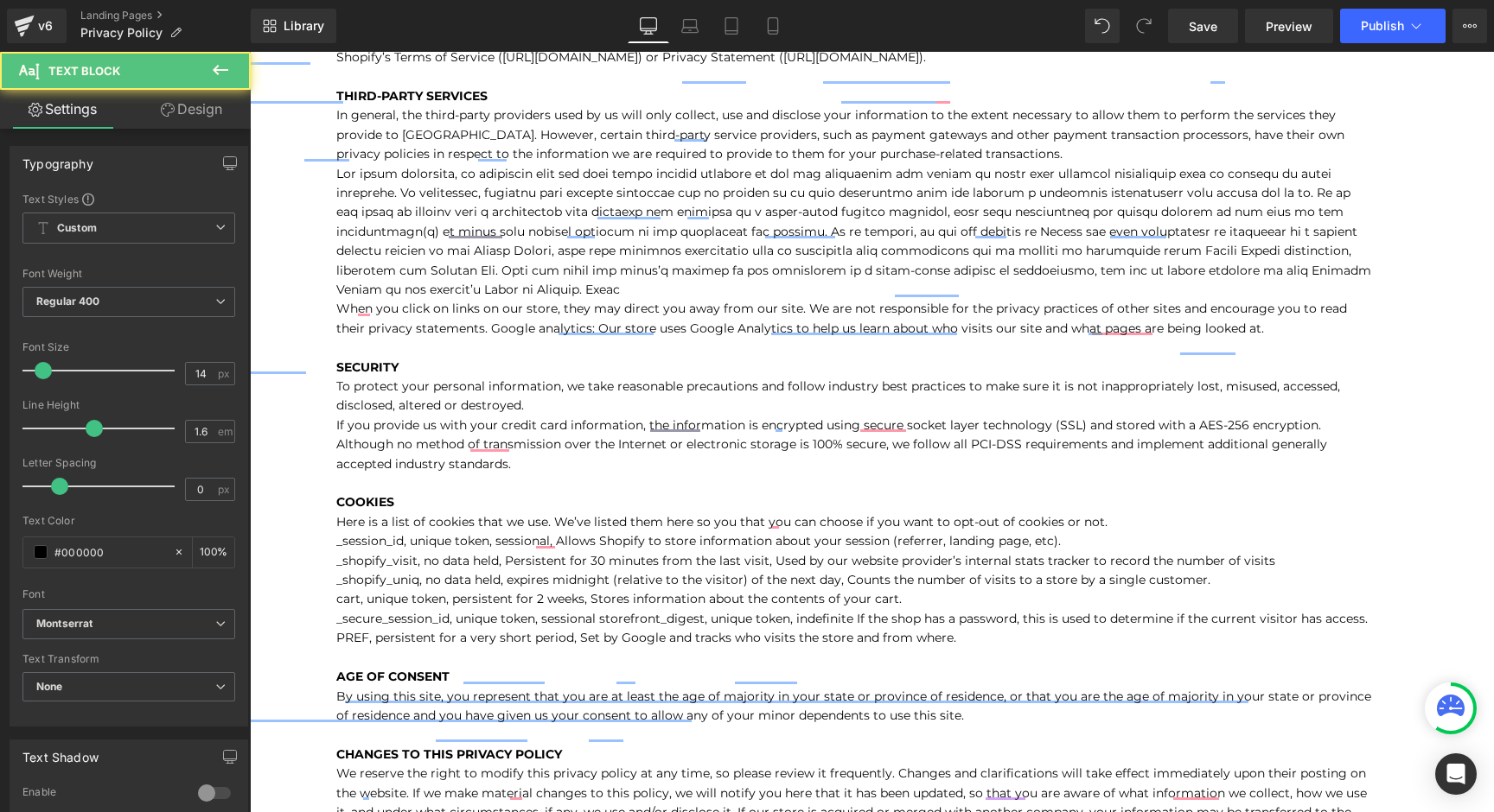
click at [1066, 631] on p "Payment: If you choose a direct payment gateway to complete your purchase, then…" at bounding box center [855, 406] width 1037 height 1027
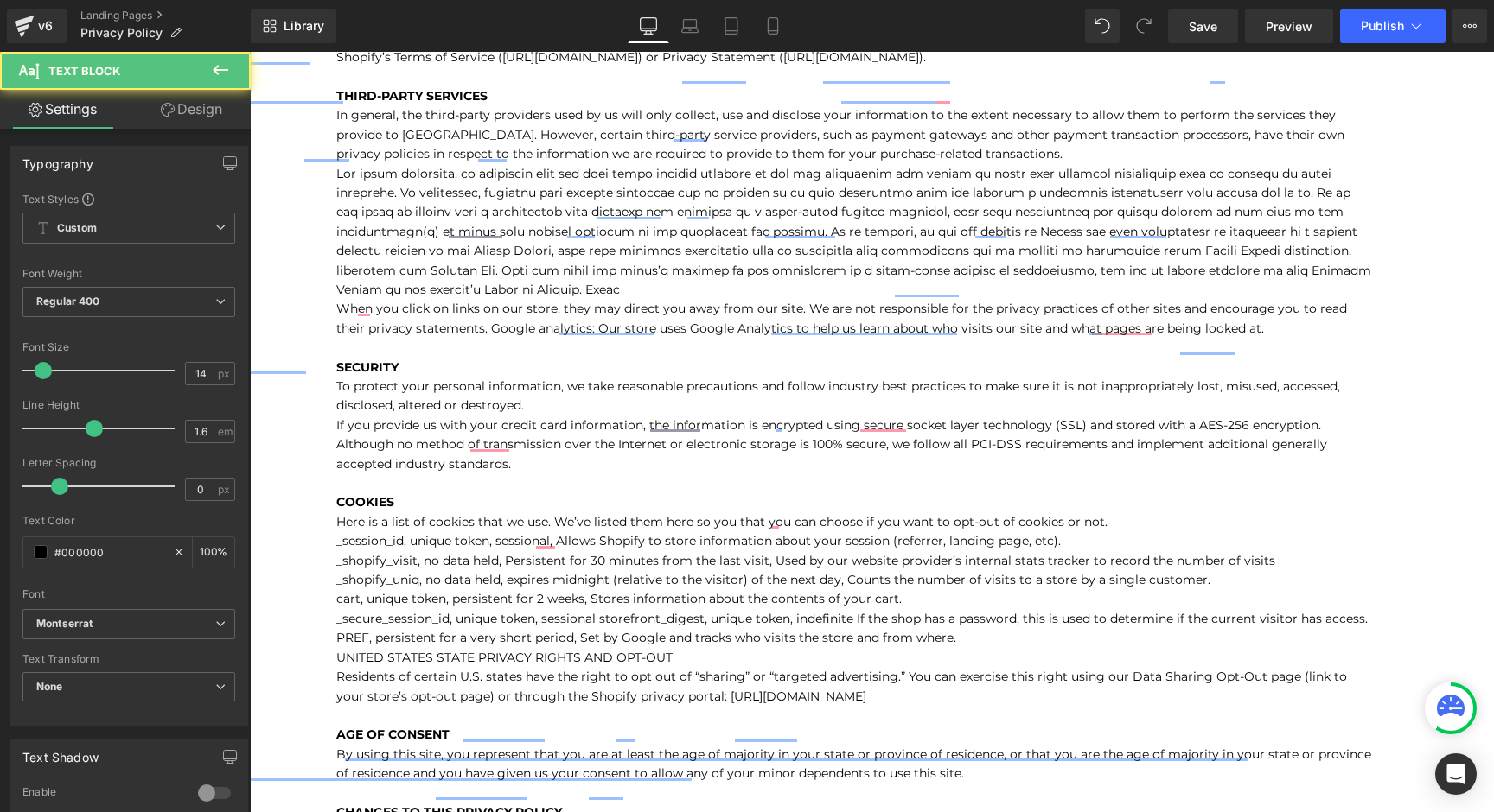
click at [369, 655] on p "UNITED STATES STATE PRIVACY RIGHTS AND OPT‑OUT" at bounding box center [855, 657] width 1037 height 19
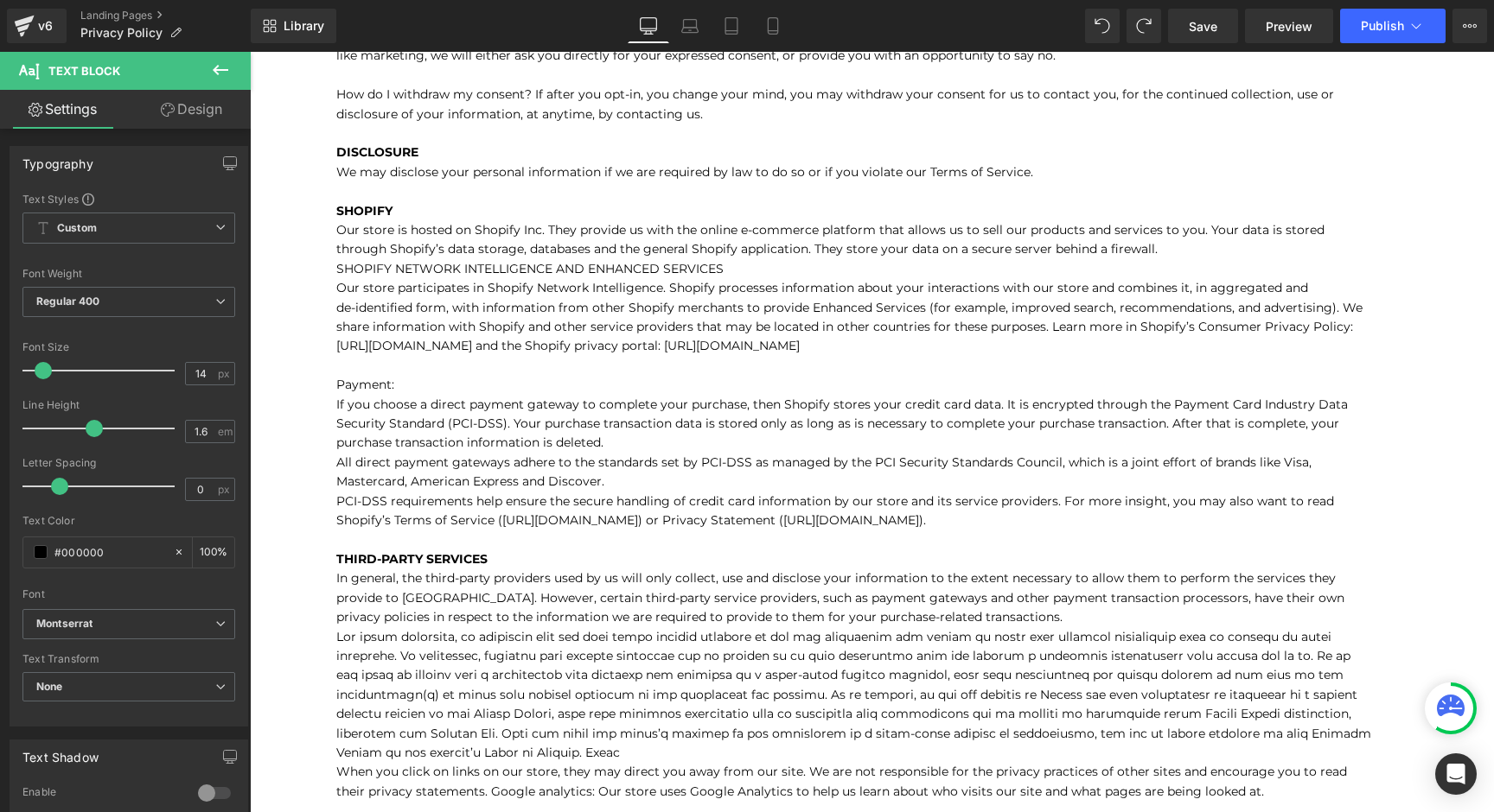
scroll to position [0, 0]
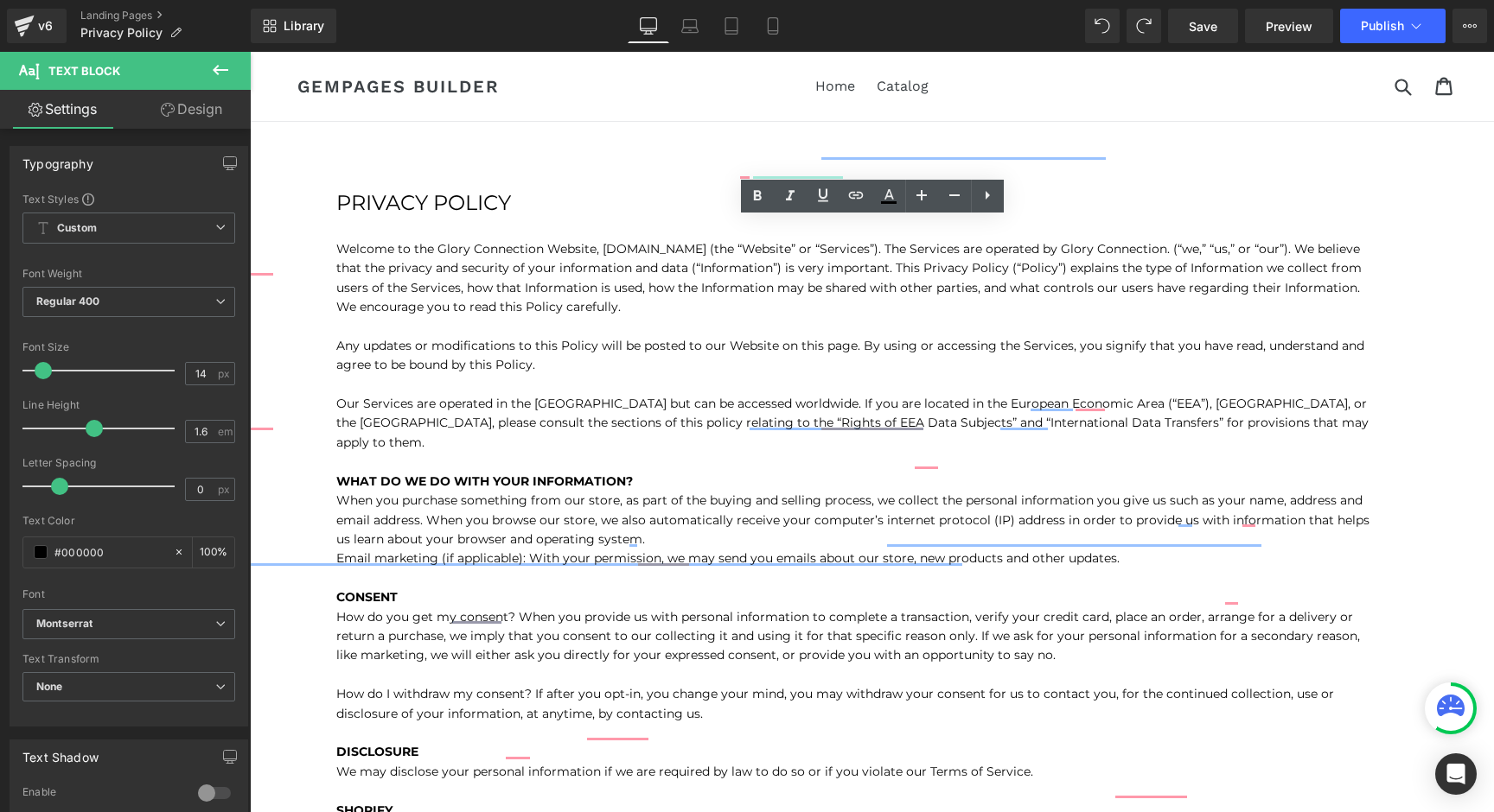
click at [771, 1] on div "Library Desktop Desktop Laptop Tablet Mobile Save Preview Publish Scheduled Vie…" at bounding box center [872, 25] width 1243 height 52
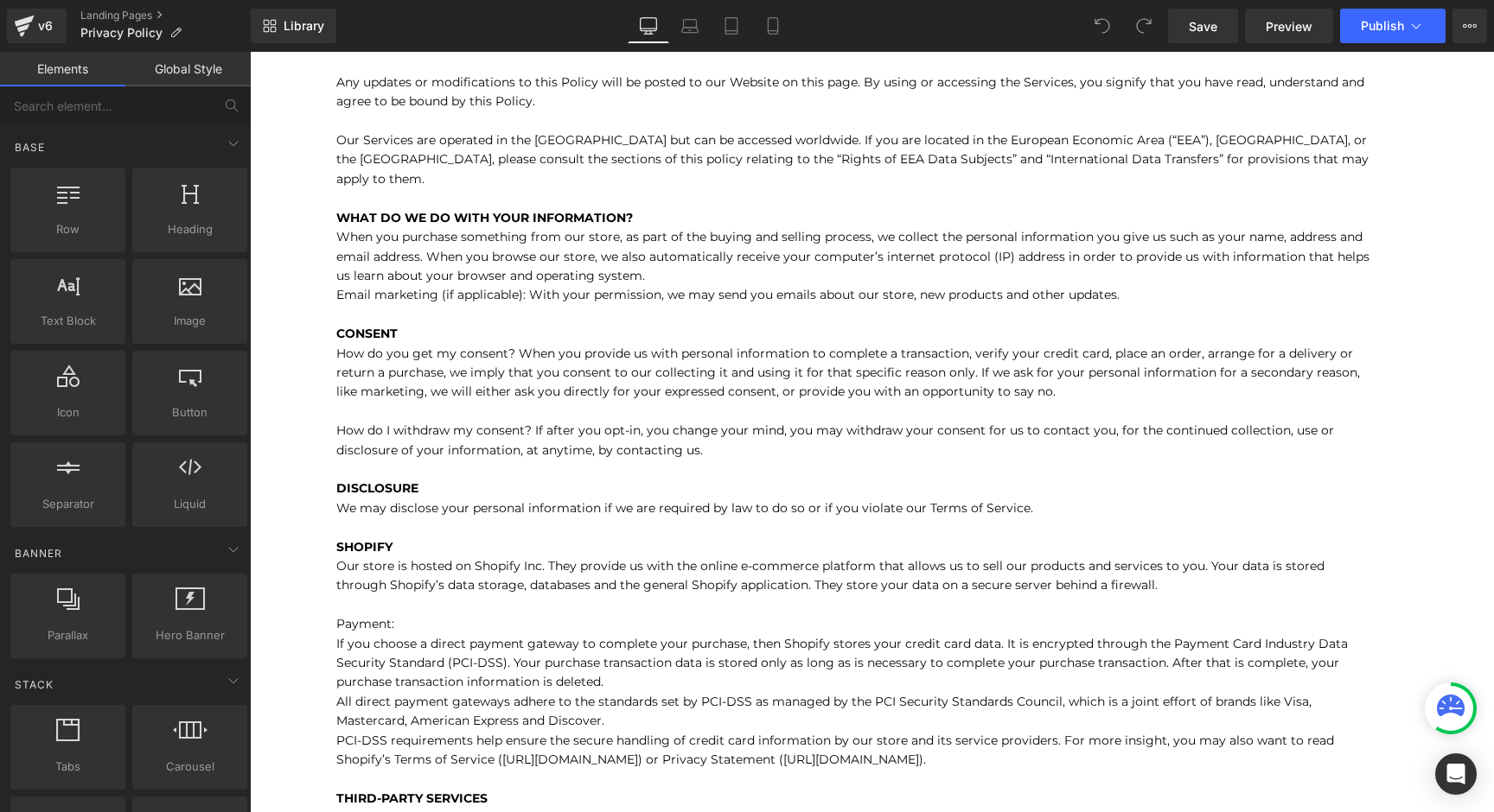
scroll to position [310, 0]
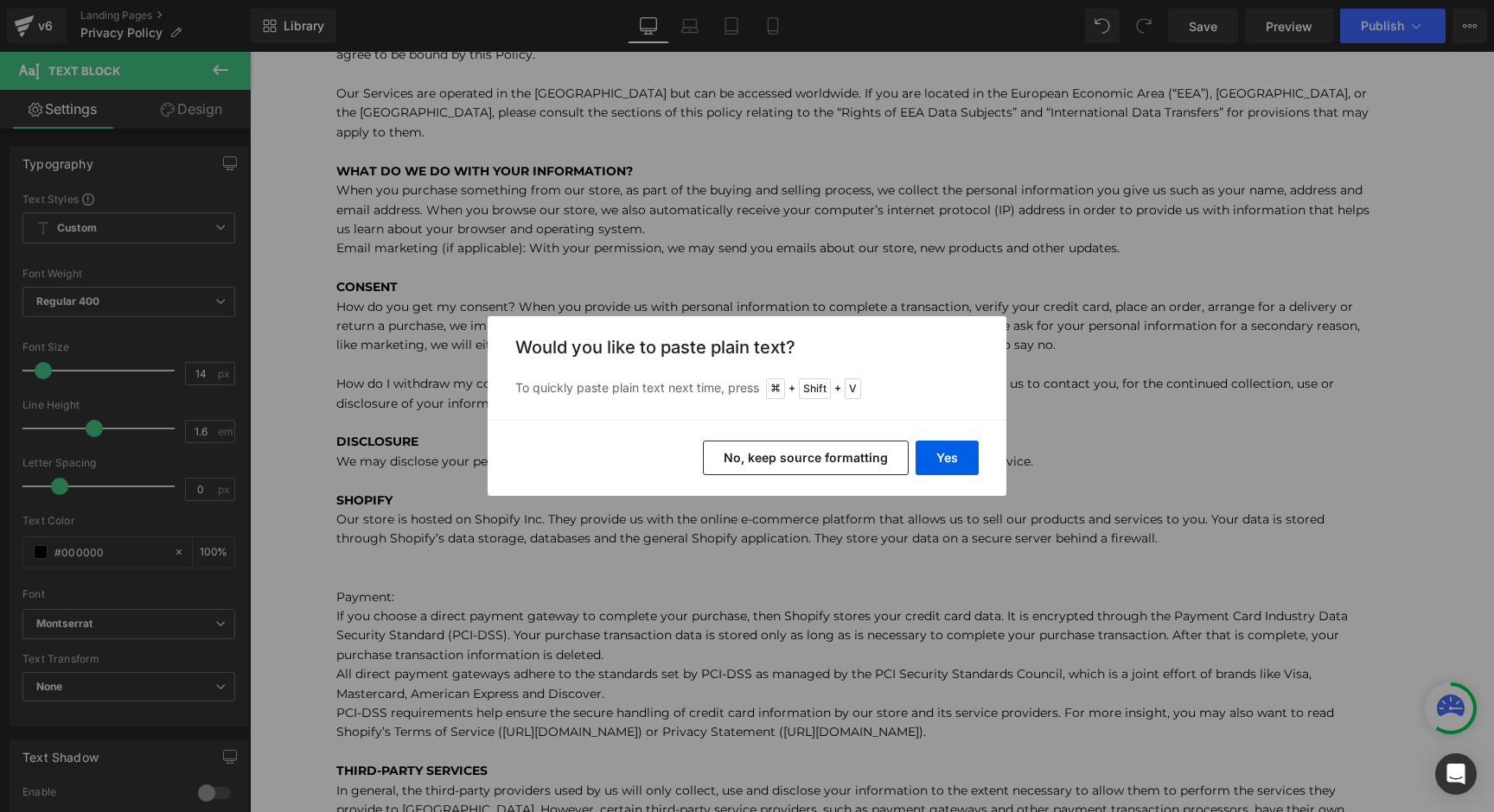
click at [775, 443] on button "No, keep source formatting" at bounding box center [805, 458] width 206 height 34
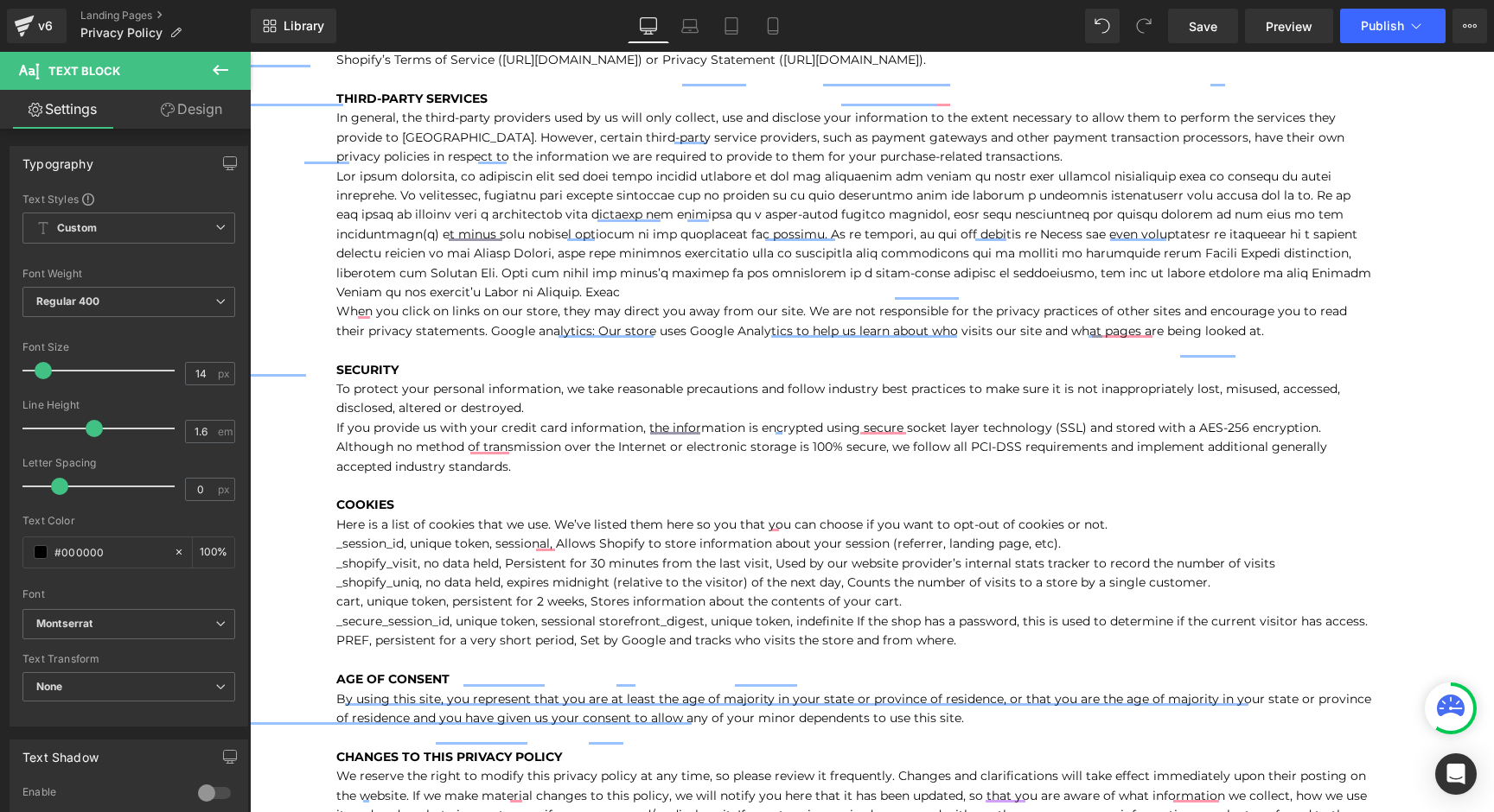
scroll to position [1072, 0]
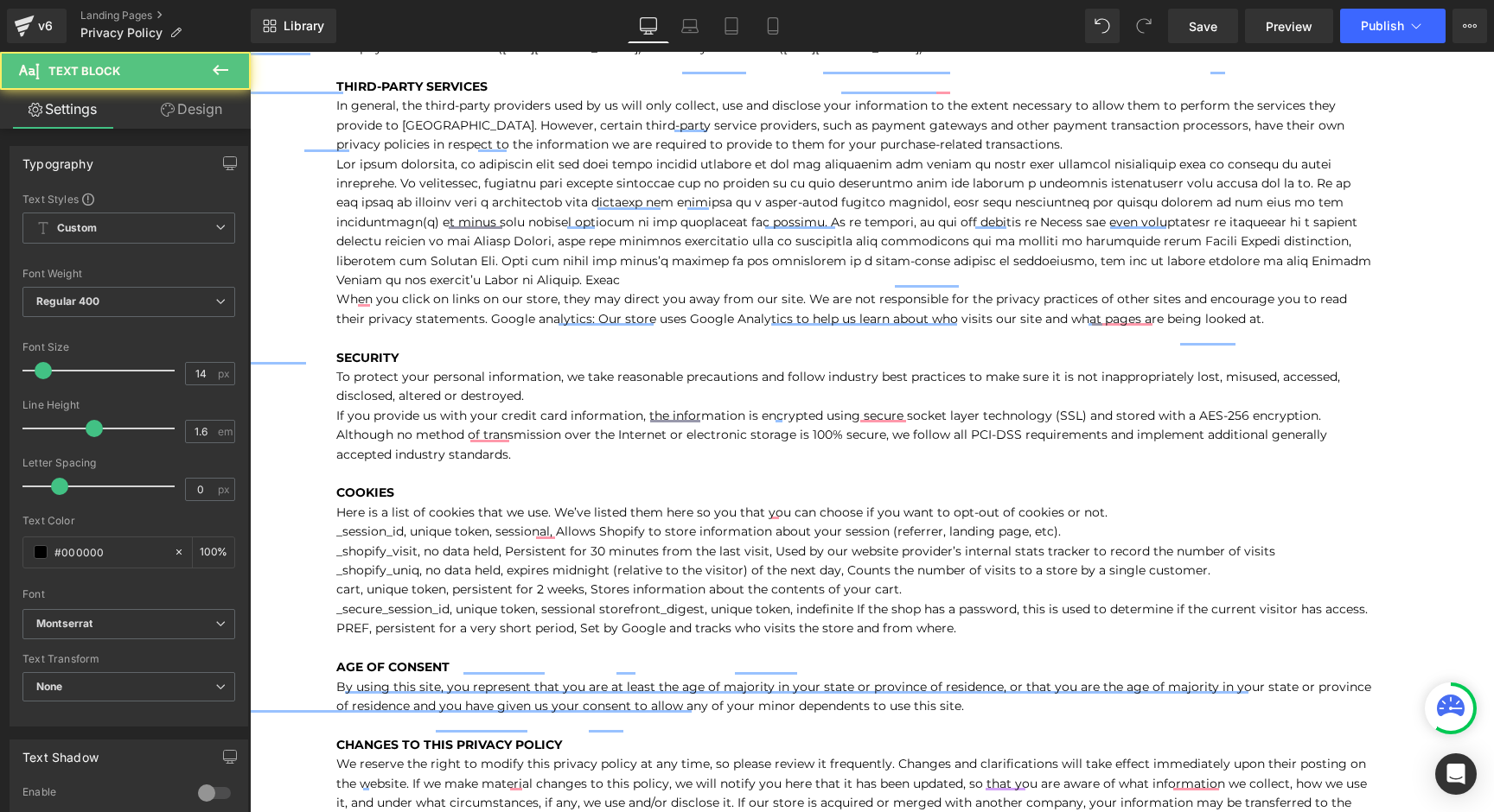
click at [1036, 624] on p "Payment: If you choose a direct payment gateway to complete your purchase, then…" at bounding box center [855, 396] width 1037 height 1027
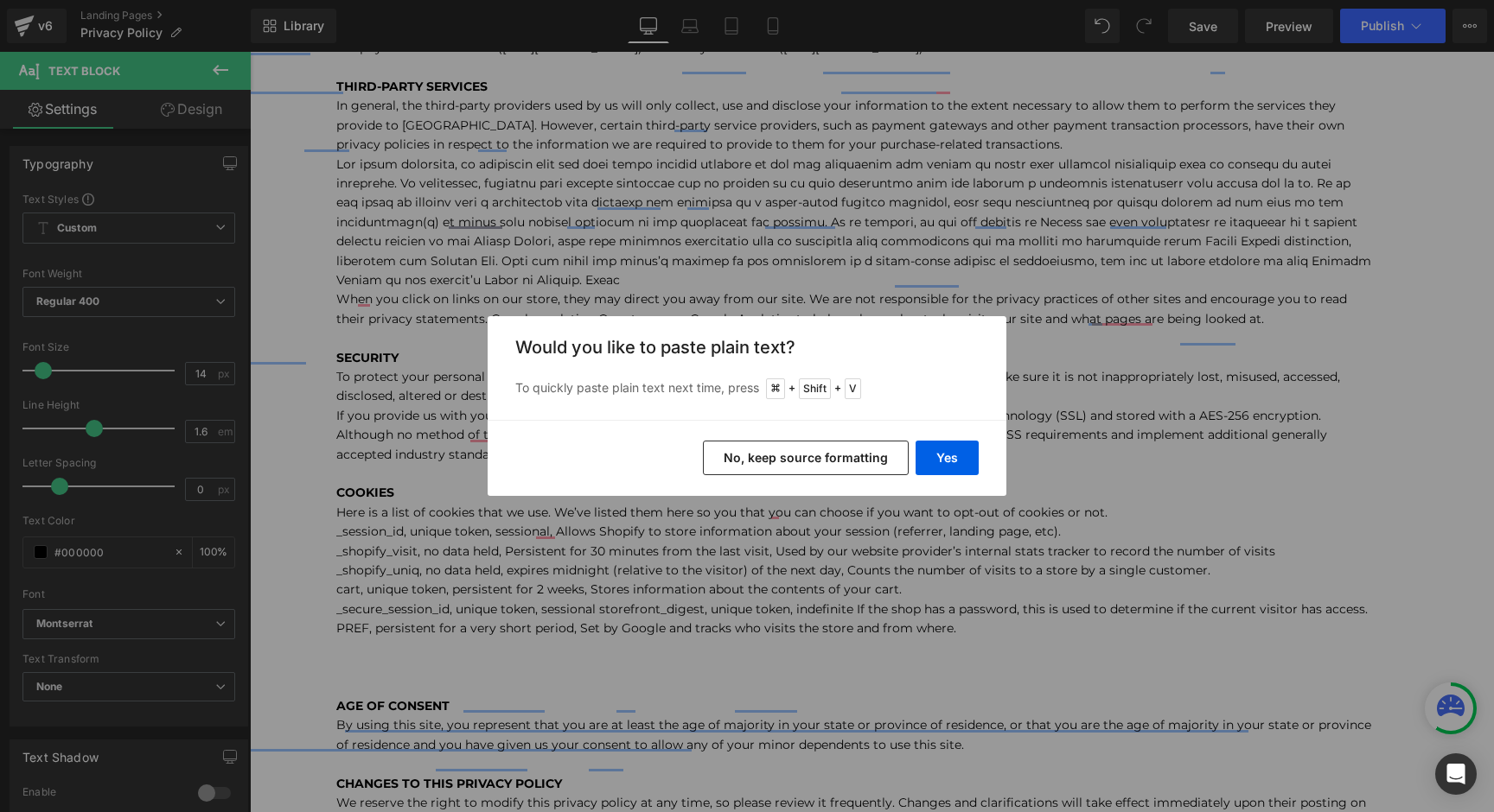
click at [821, 465] on button "No, keep source formatting" at bounding box center [805, 458] width 206 height 34
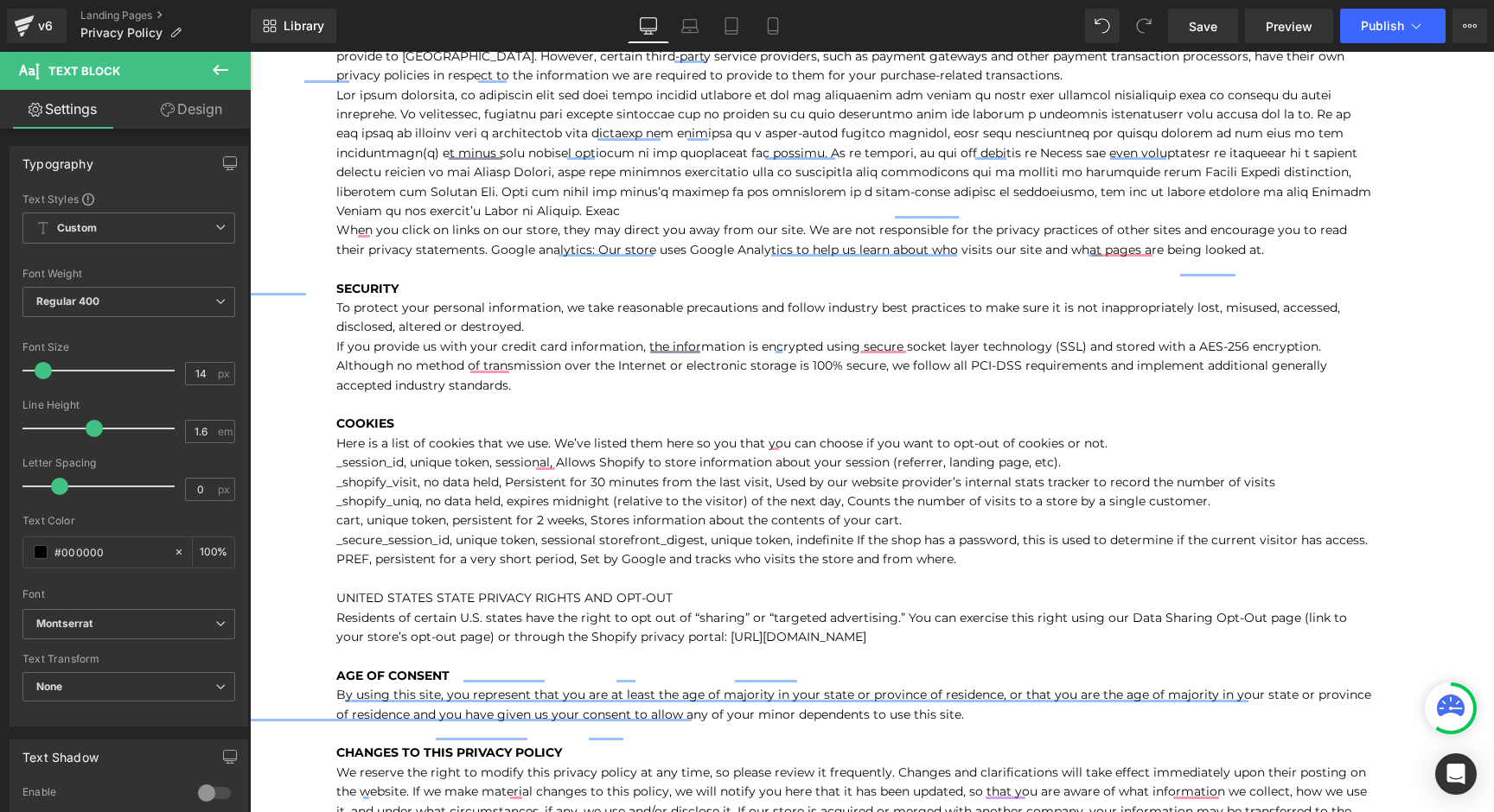
scroll to position [1151, 0]
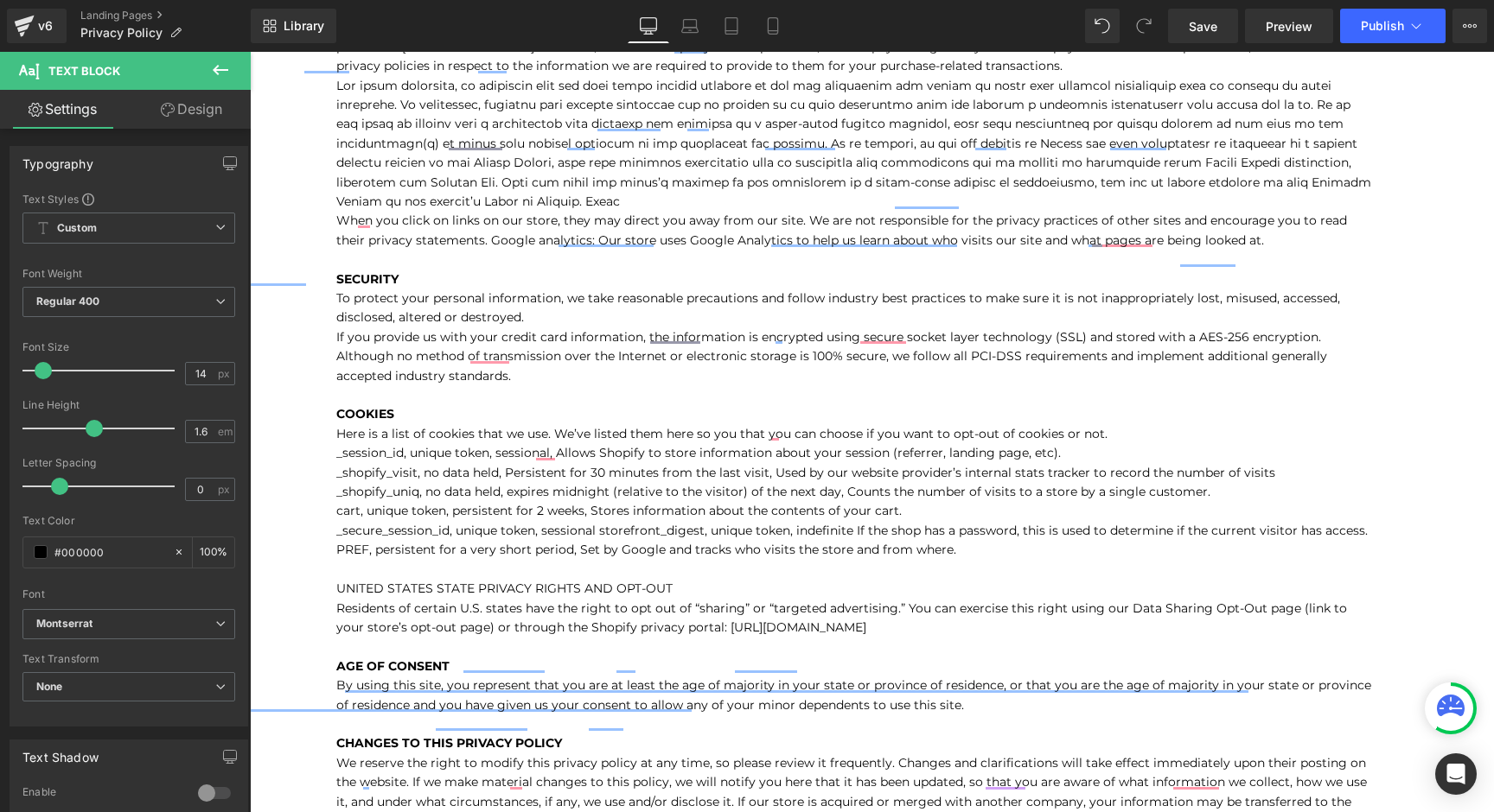
click at [958, 626] on p "Residents of certain U.S. states have the right to opt out of “sharing” or “tar…" at bounding box center [855, 618] width 1037 height 39
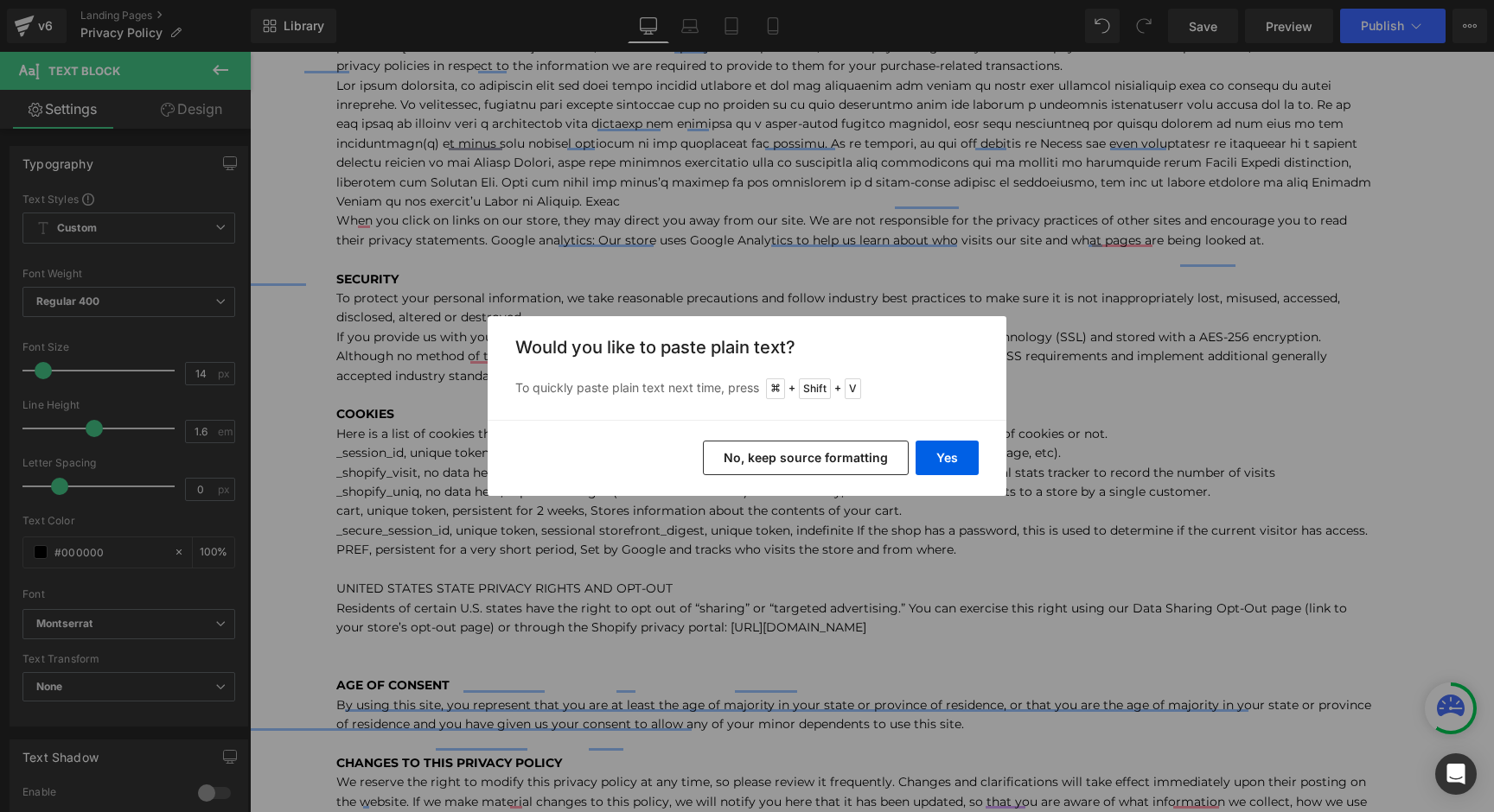
click at [807, 446] on button "No, keep source formatting" at bounding box center [805, 458] width 206 height 34
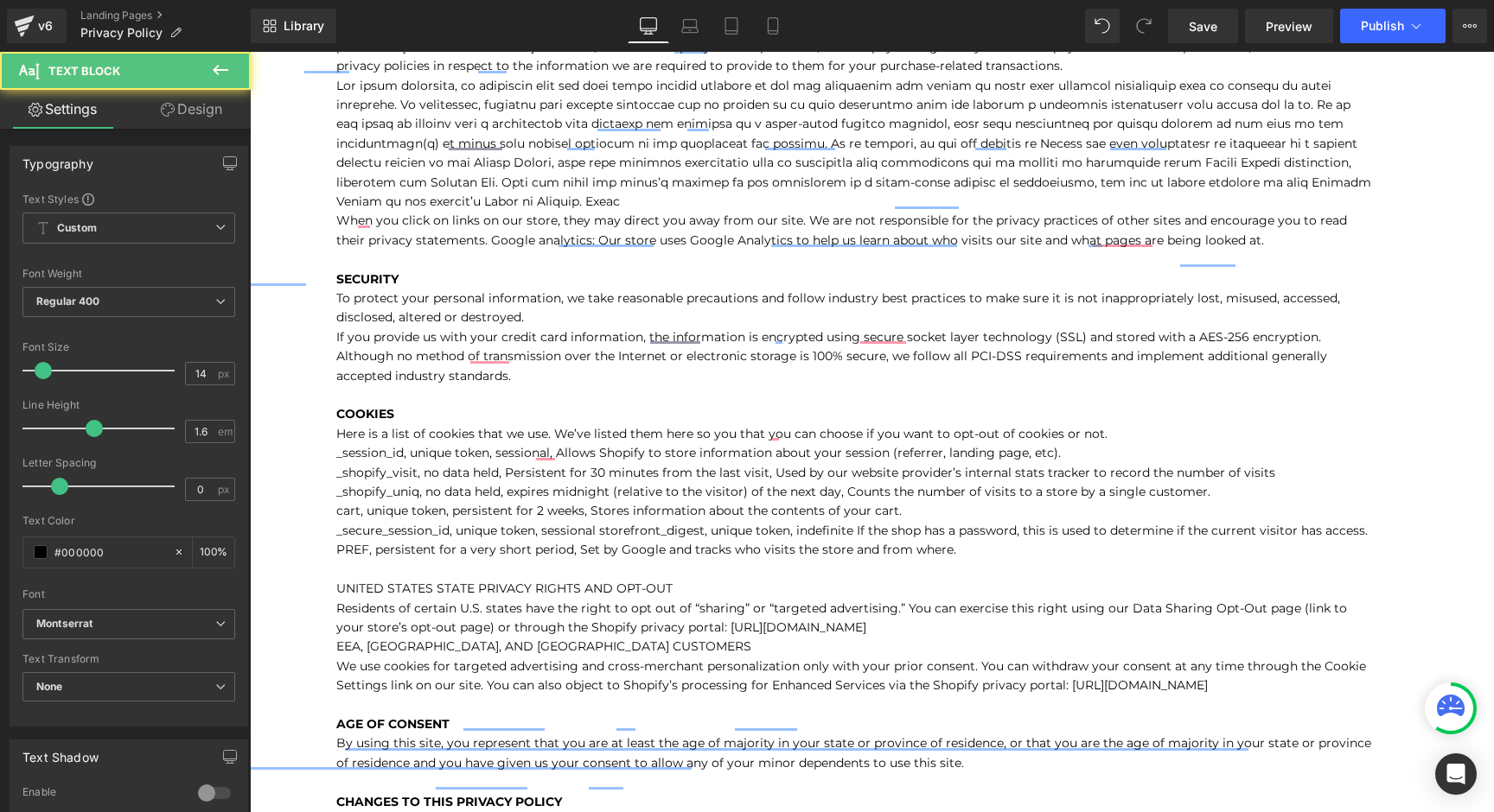
click at [843, 649] on p "EEA, [GEOGRAPHIC_DATA], AND [GEOGRAPHIC_DATA] CUSTOMERS" at bounding box center [855, 646] width 1037 height 19
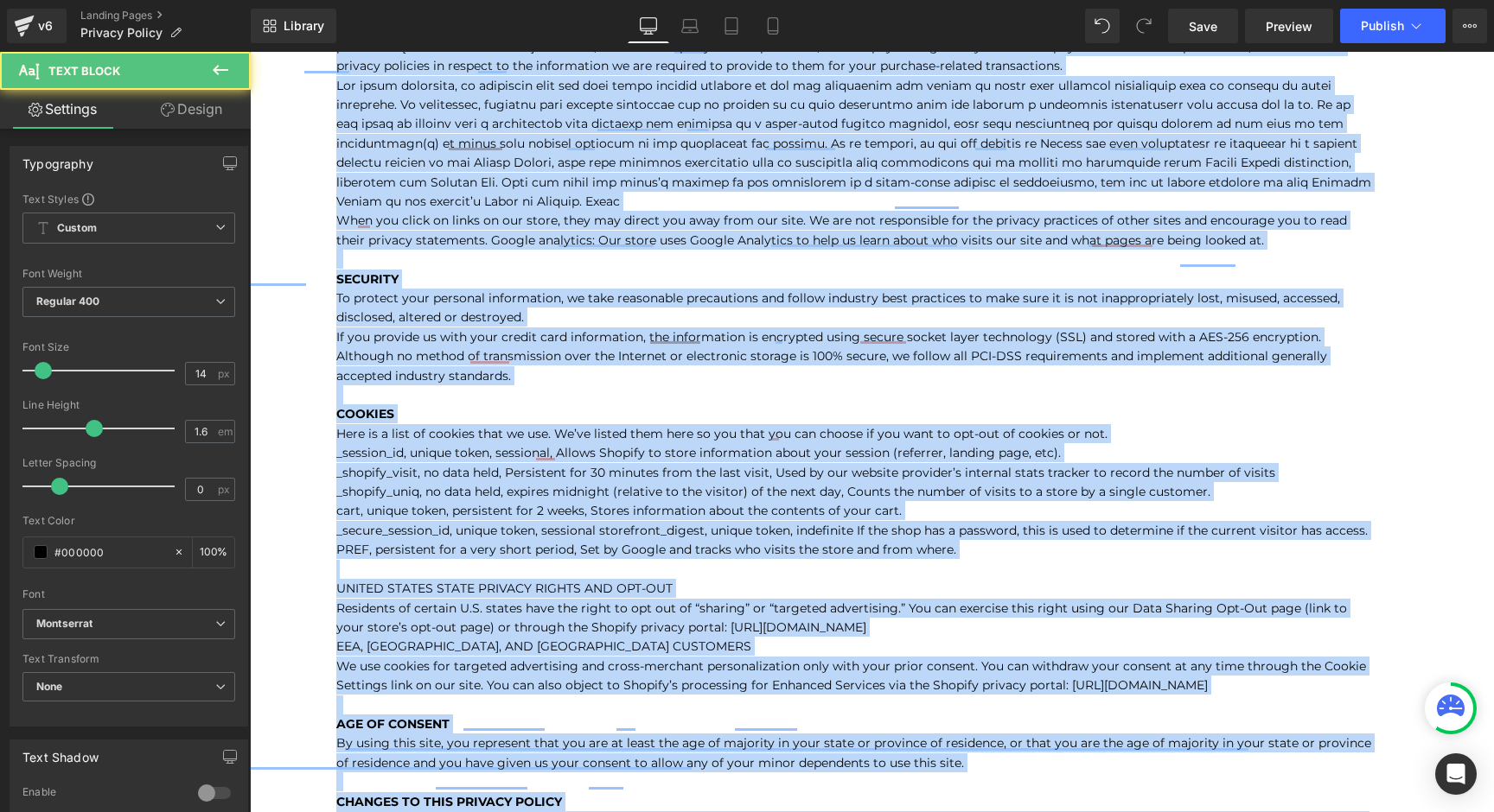
copy div "Loremip do sit Ametc Adipiscing Elitsed, DoeiuSmodtempor.inc (utl “Etdolor” ma …"
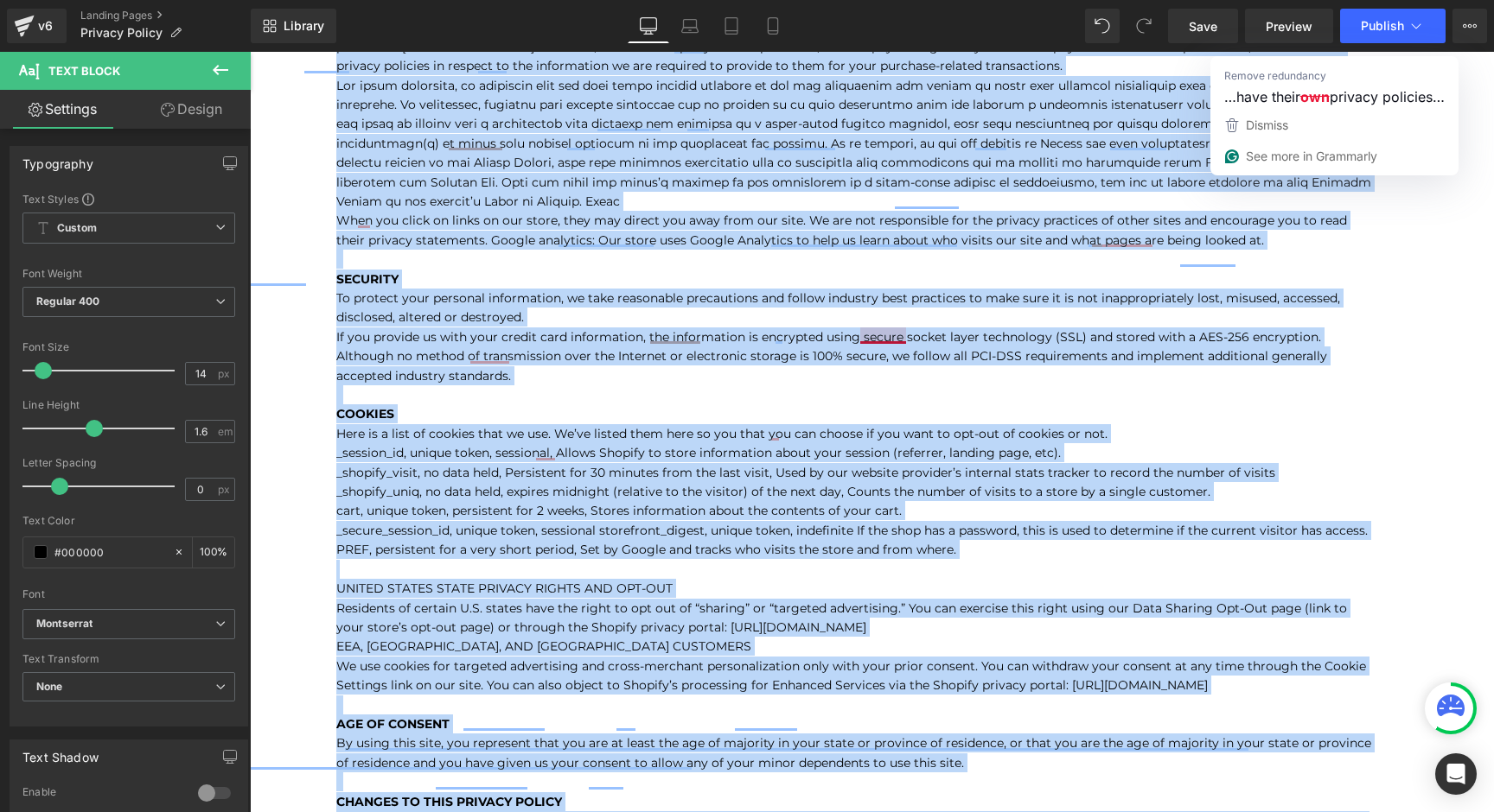
click at [988, 461] on p "Payment: If you choose a direct payment gateway to complete your purchase, then…" at bounding box center [855, 182] width 1037 height 756
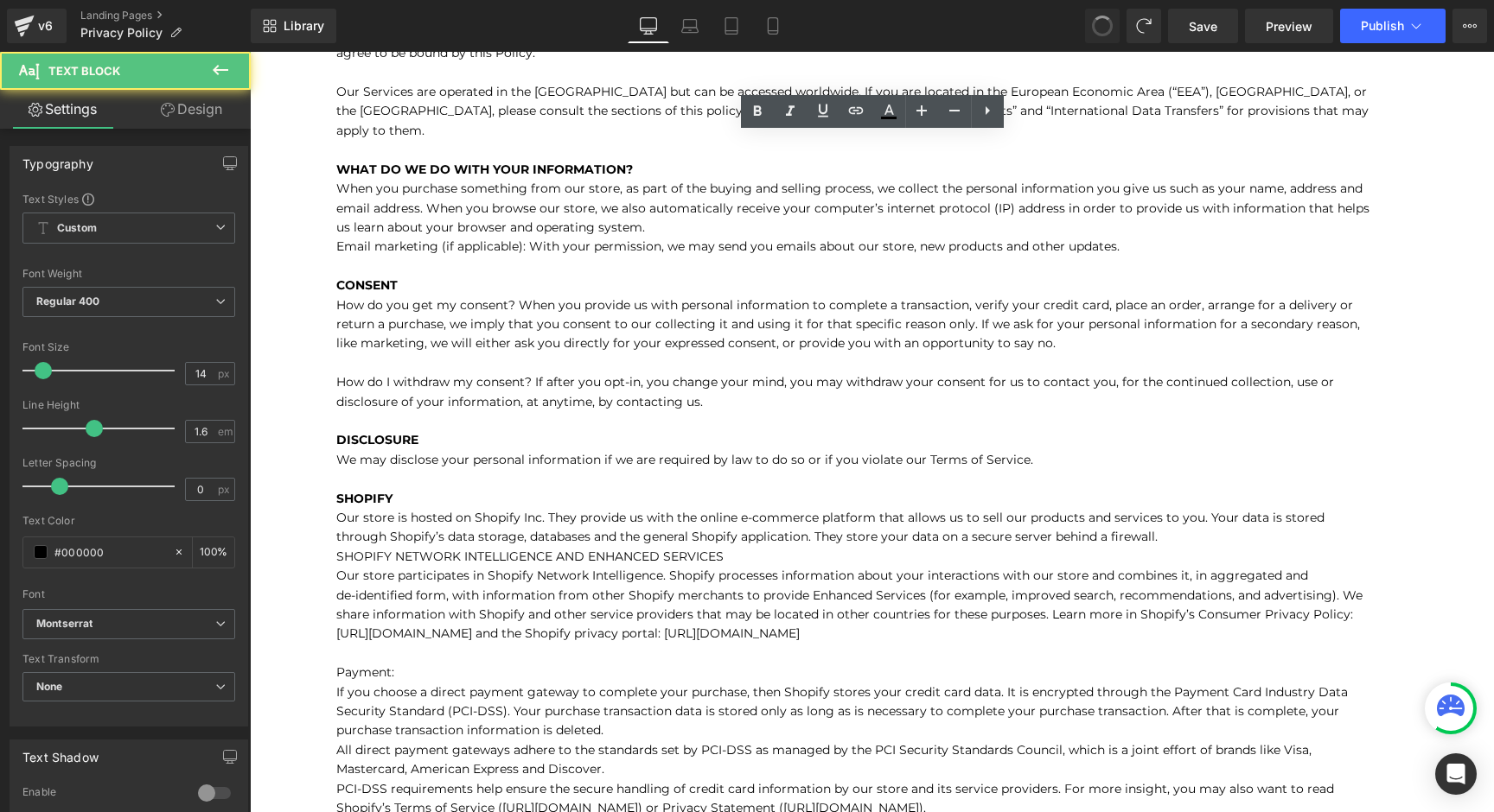
scroll to position [0, 0]
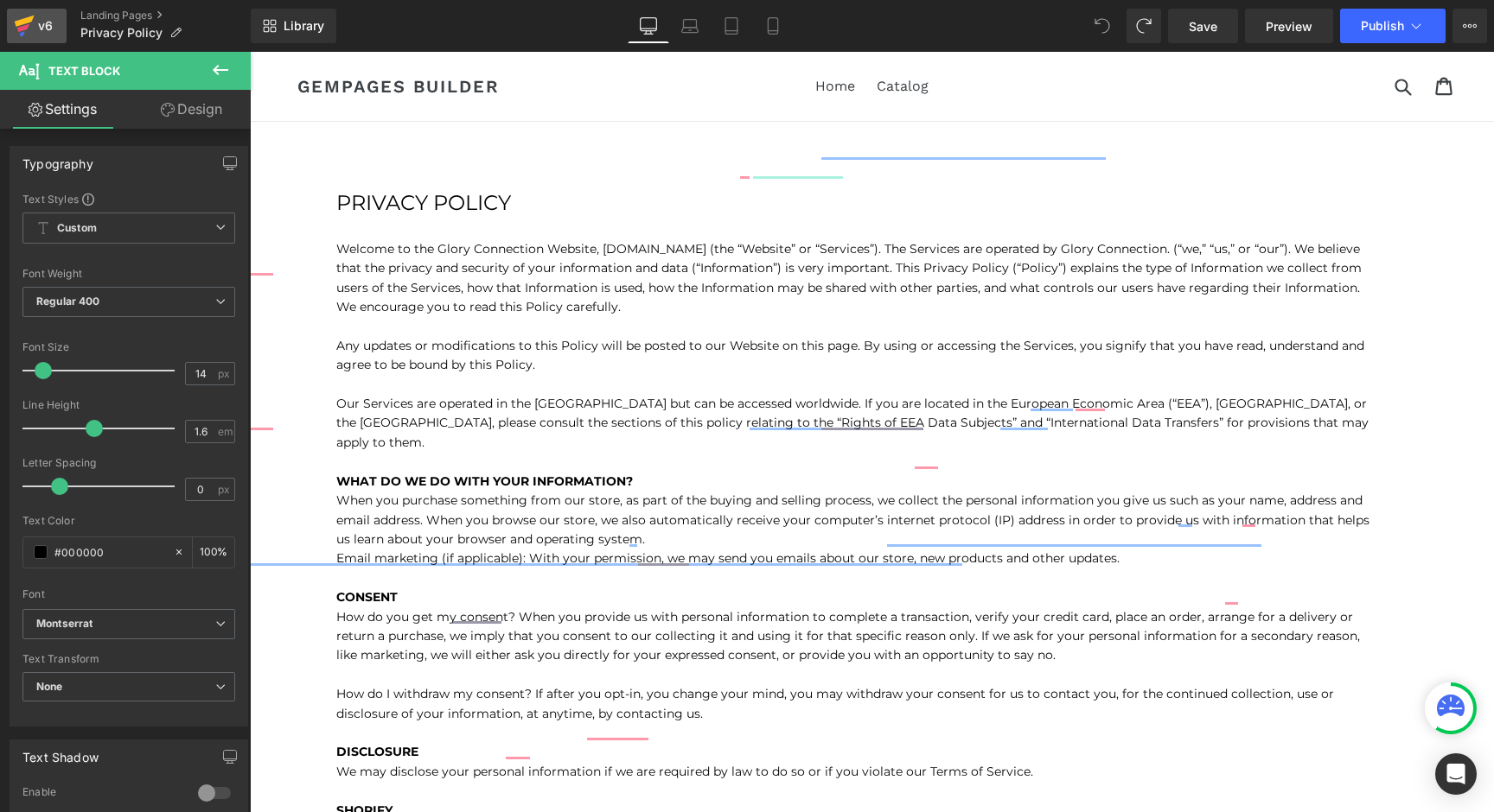
click at [32, 25] on icon at bounding box center [24, 26] width 21 height 44
